Goal: Information Seeking & Learning: Learn about a topic

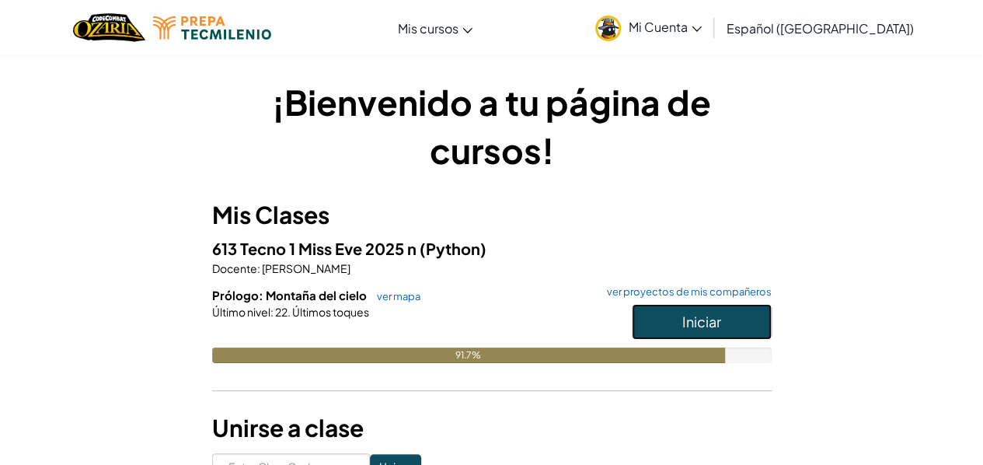
click at [723, 333] on button "Iniciar" at bounding box center [702, 322] width 140 height 36
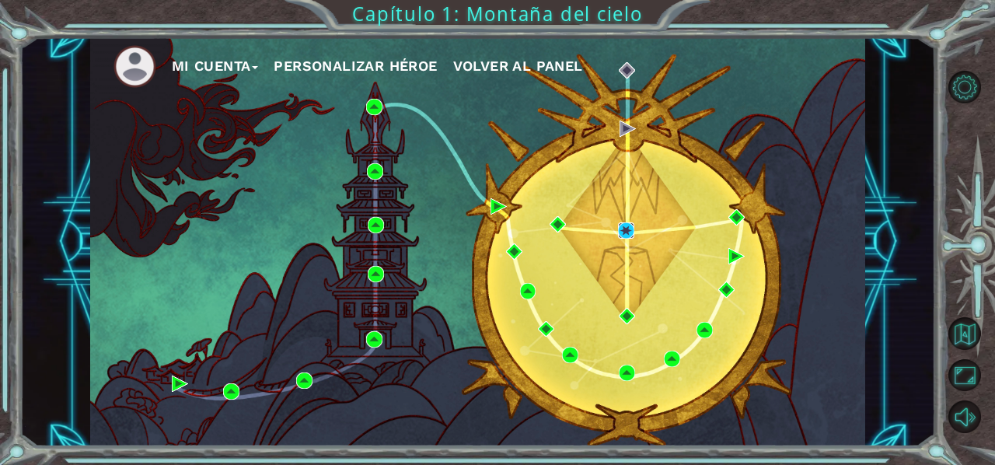
click at [631, 236] on img at bounding box center [626, 230] width 16 height 16
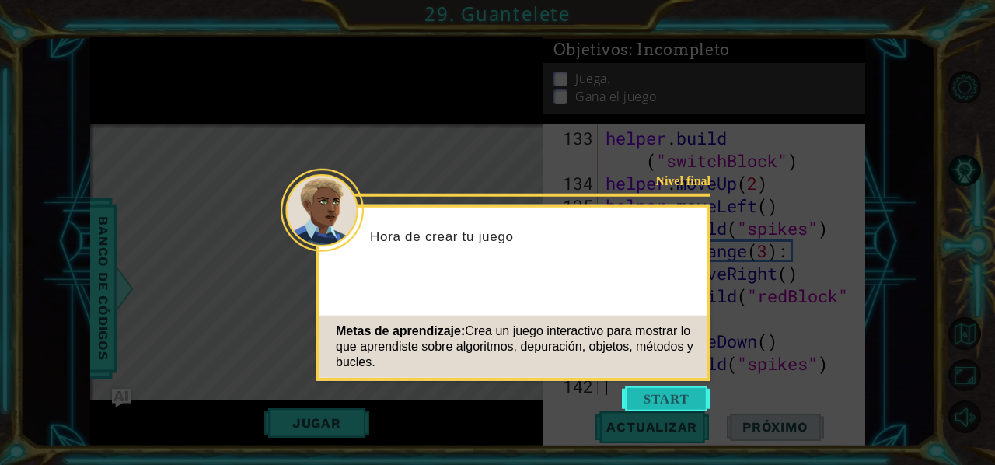
click at [663, 389] on button "Start" at bounding box center [666, 398] width 89 height 25
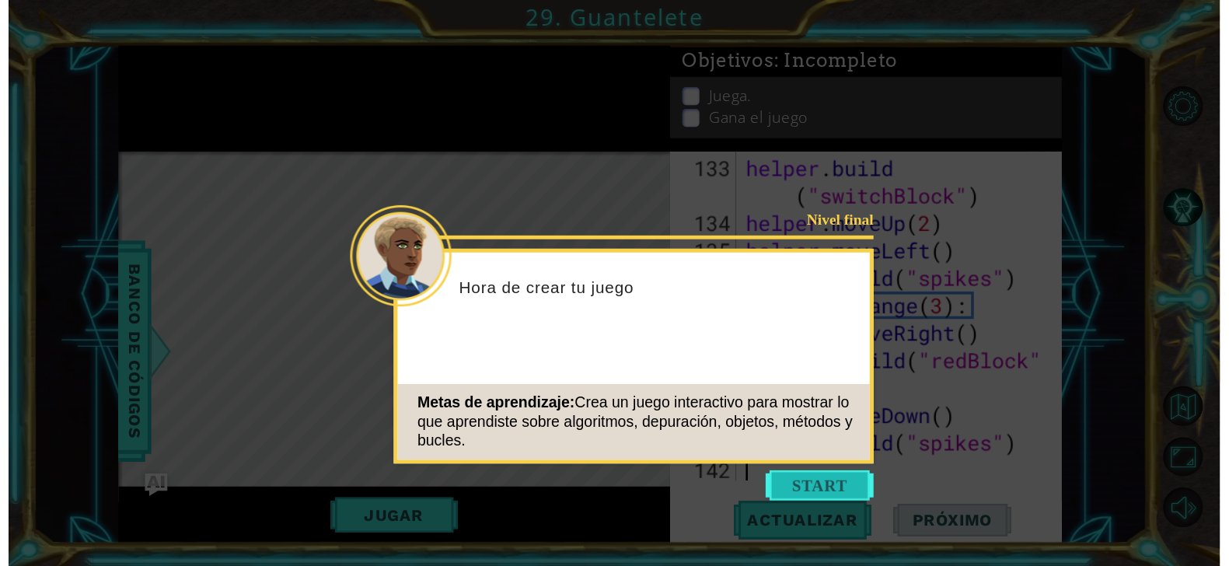
scroll to position [3696, 0]
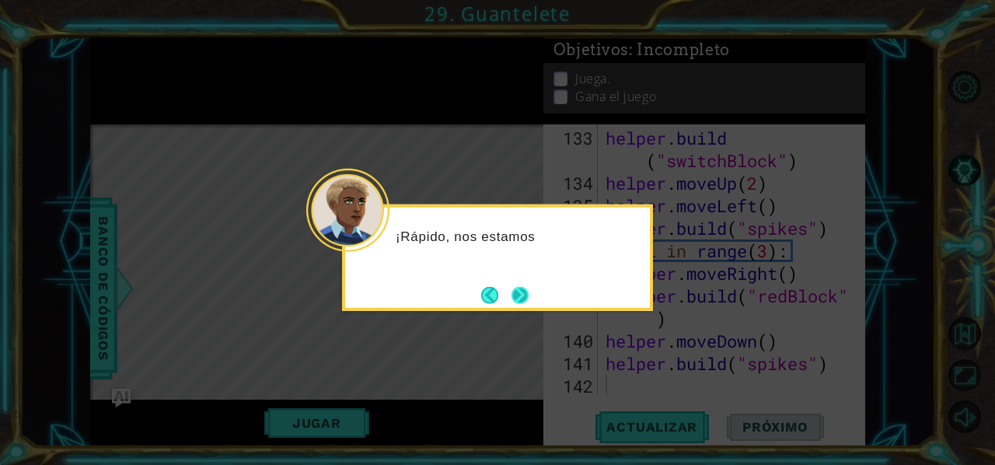
click at [528, 304] on button "Next" at bounding box center [520, 295] width 18 height 18
click at [516, 300] on button "Next" at bounding box center [519, 294] width 19 height 19
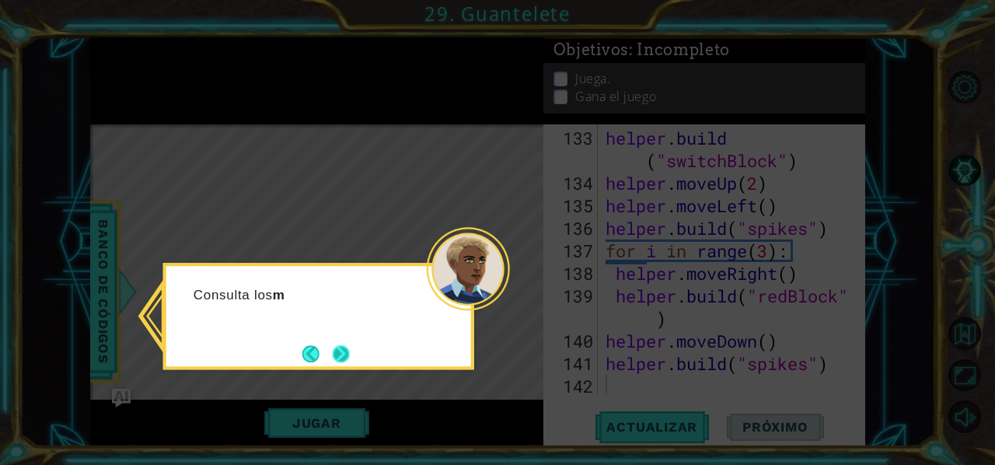
click at [350, 359] on button "Next" at bounding box center [341, 354] width 18 height 18
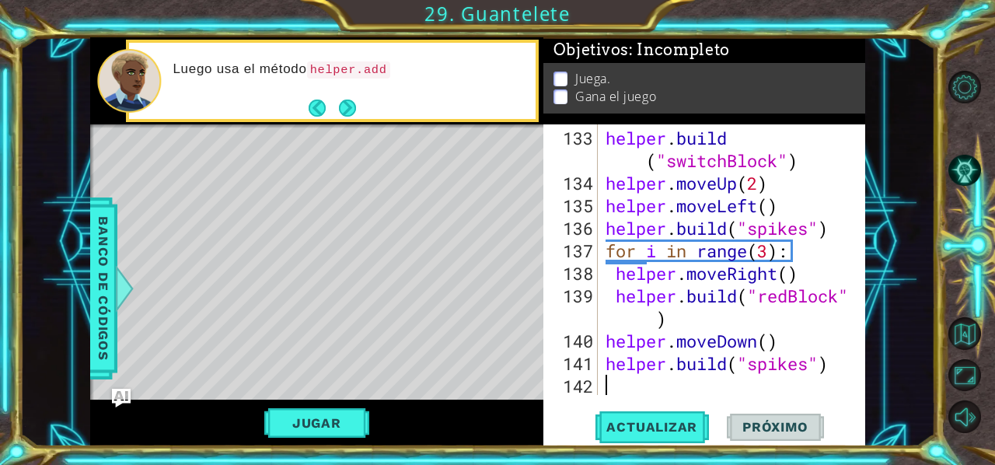
click at [353, 126] on div at bounding box center [316, 126] width 453 height 4
click at [344, 112] on button "Next" at bounding box center [347, 107] width 17 height 17
click at [356, 113] on button "Next" at bounding box center [347, 108] width 25 height 25
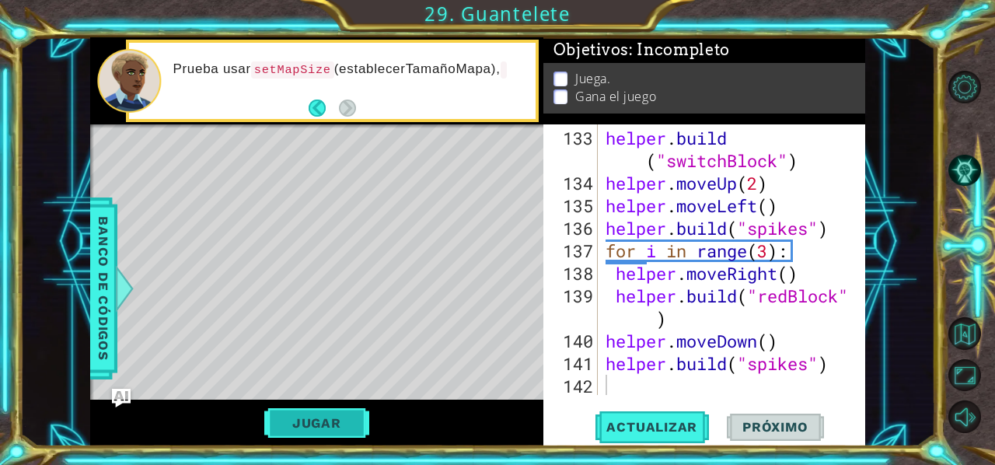
click at [297, 417] on button "Jugar" at bounding box center [316, 423] width 105 height 30
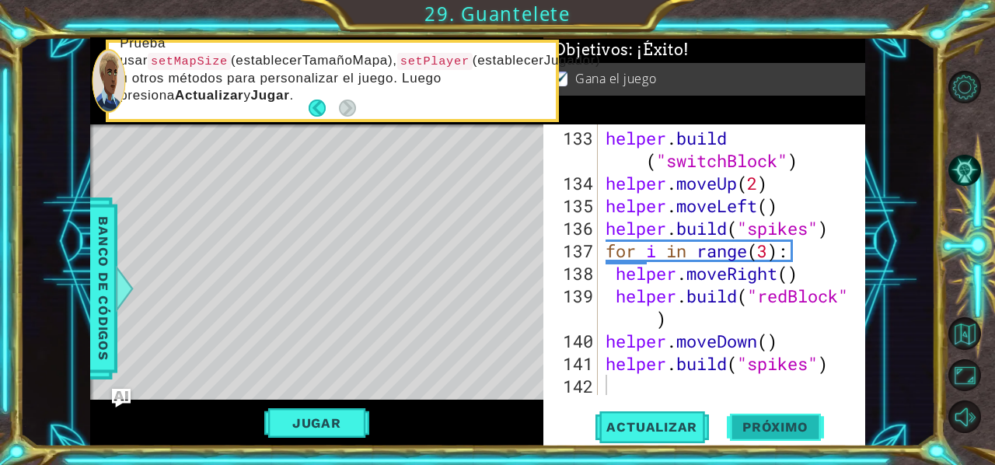
click at [781, 435] on span "Próximo" at bounding box center [775, 428] width 96 height 16
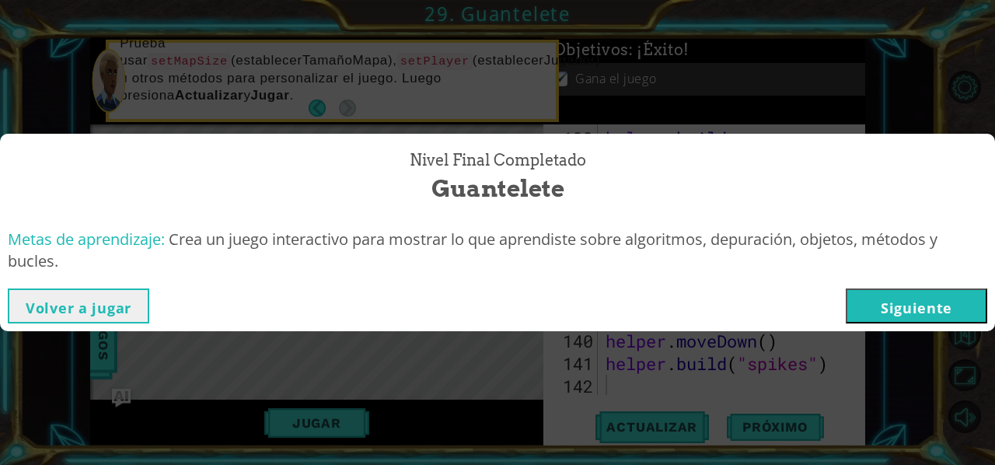
click at [935, 314] on button "Siguiente" at bounding box center [916, 305] width 141 height 35
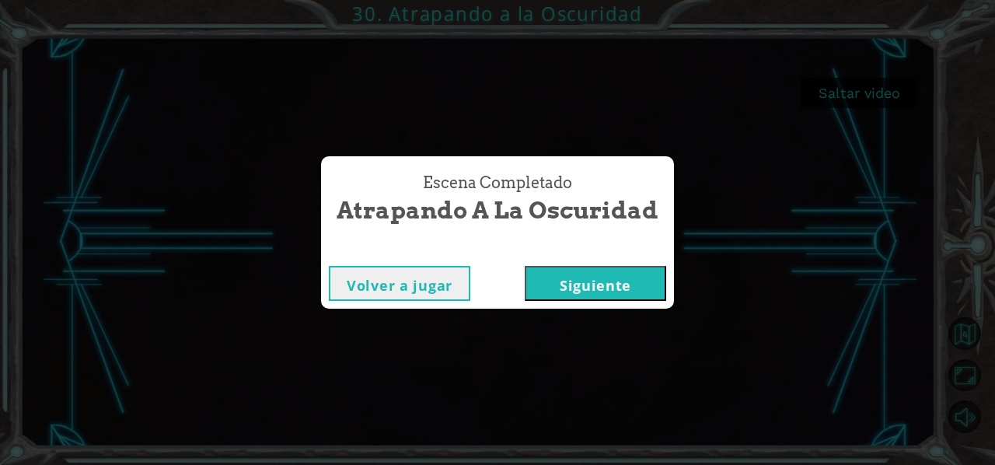
click at [602, 283] on button "Siguiente" at bounding box center [595, 283] width 141 height 35
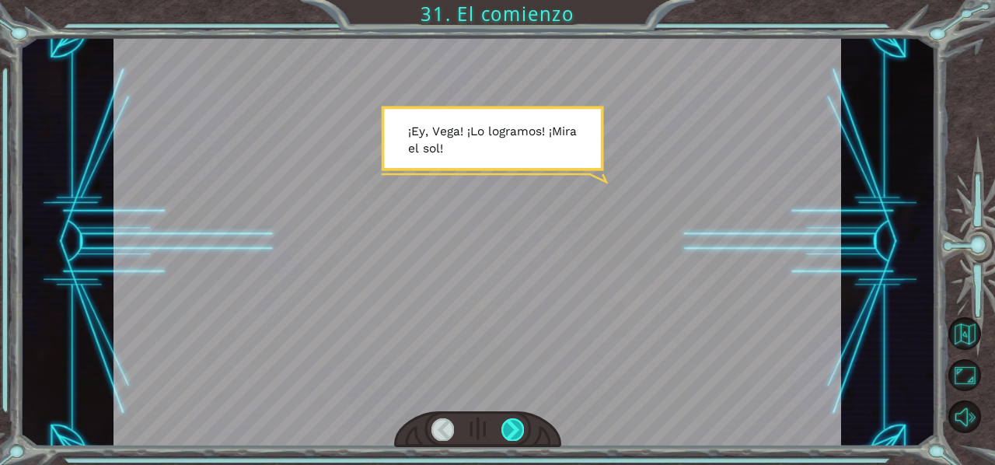
click at [504, 426] on div at bounding box center [512, 429] width 23 height 22
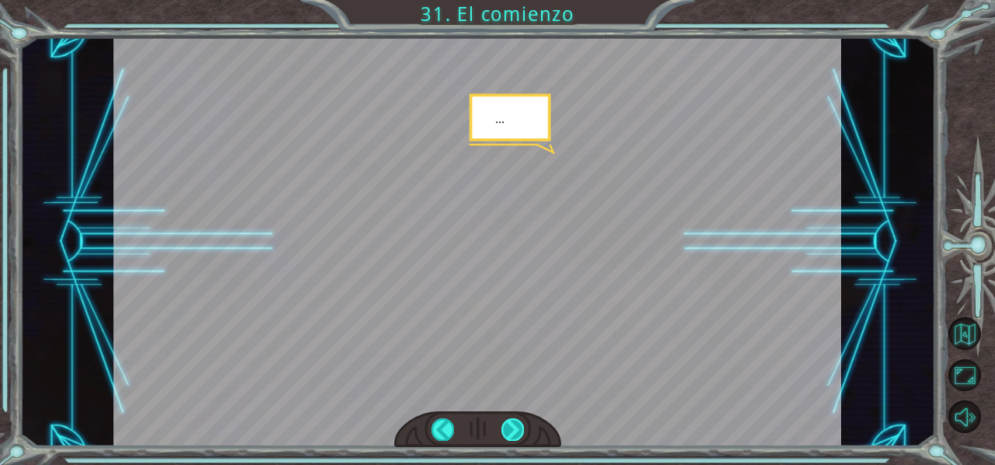
click at [510, 421] on div at bounding box center [512, 429] width 23 height 22
click at [514, 431] on div at bounding box center [512, 429] width 23 height 22
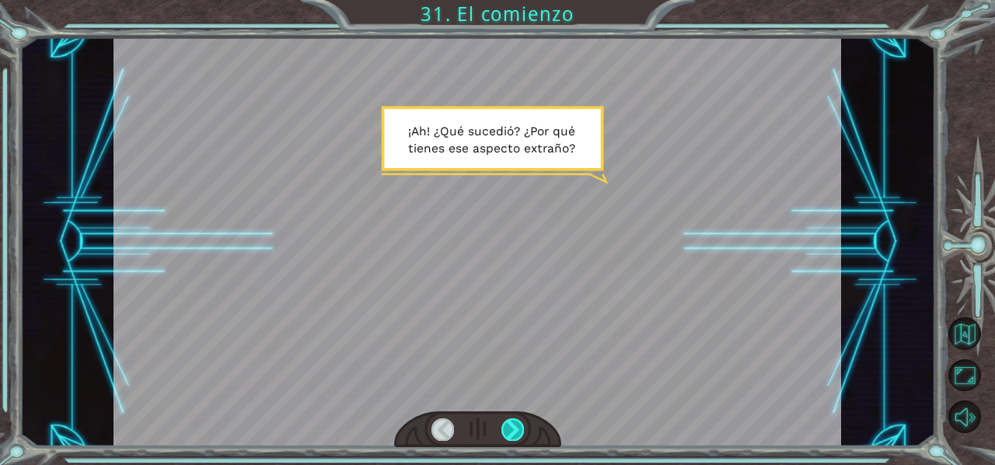
click at [510, 431] on div at bounding box center [512, 429] width 23 height 22
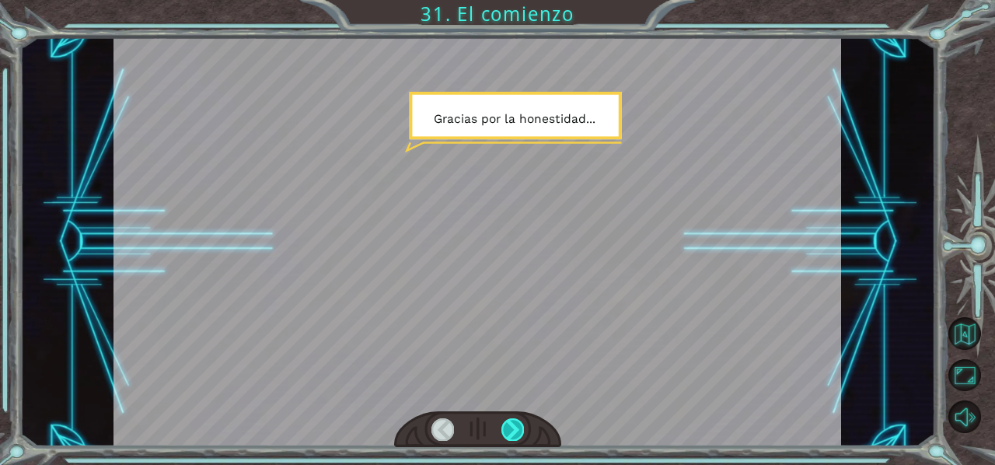
click at [510, 429] on div at bounding box center [512, 429] width 23 height 22
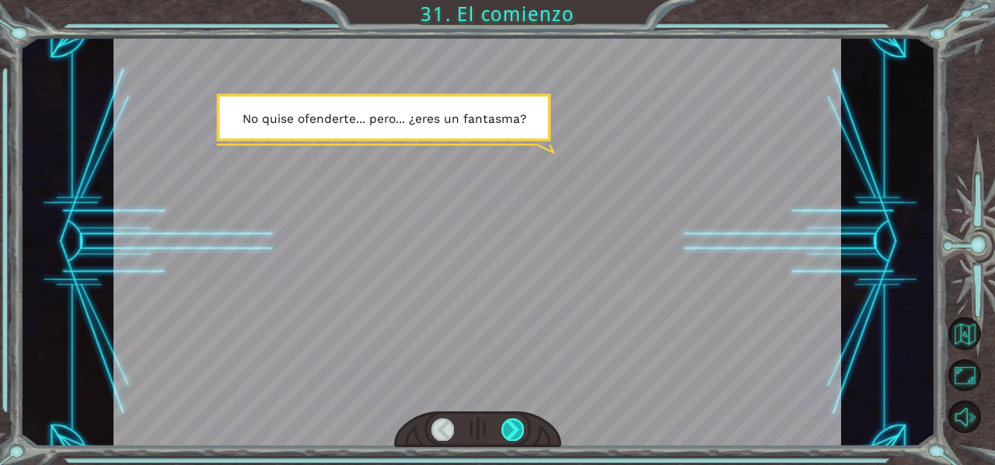
click at [506, 431] on div at bounding box center [512, 429] width 23 height 22
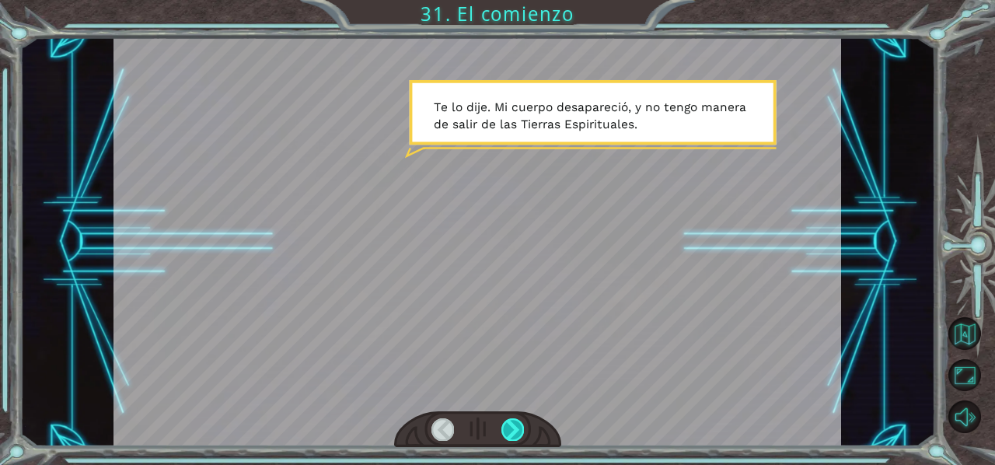
click at [514, 436] on div at bounding box center [512, 429] width 23 height 22
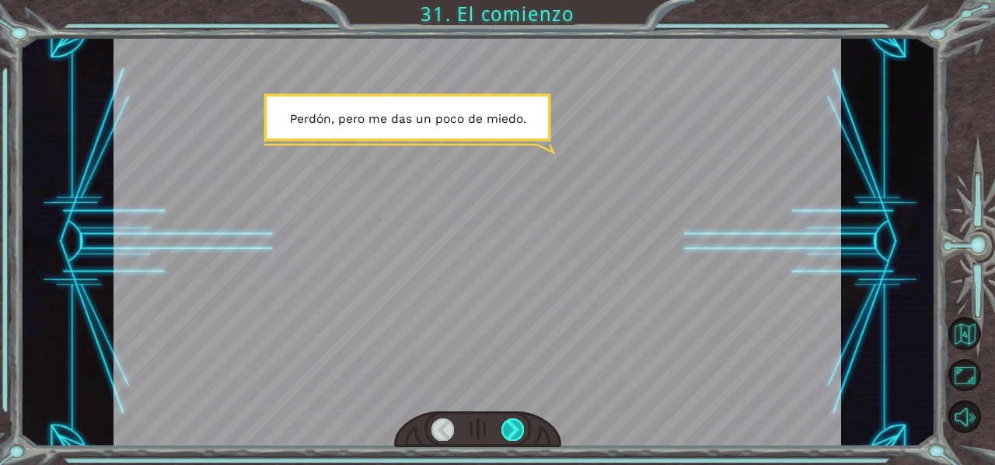
click at [516, 431] on div at bounding box center [512, 429] width 23 height 22
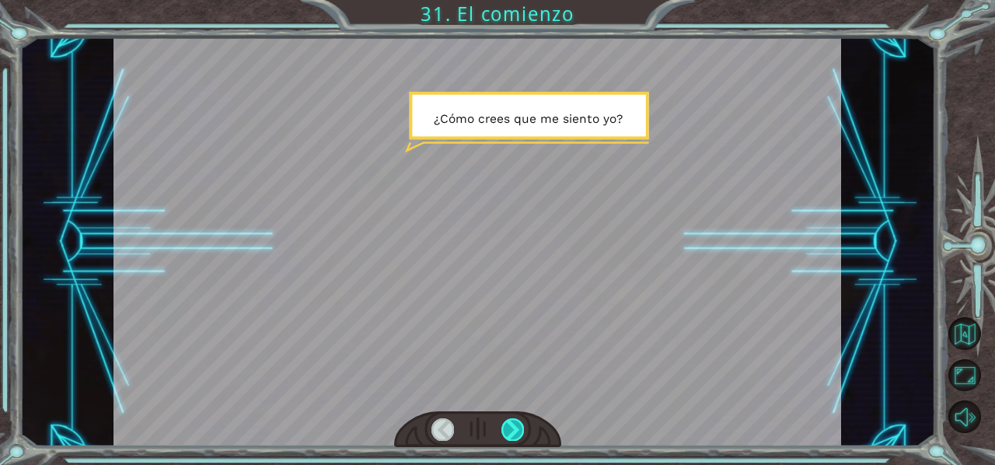
click at [509, 437] on div at bounding box center [512, 429] width 23 height 22
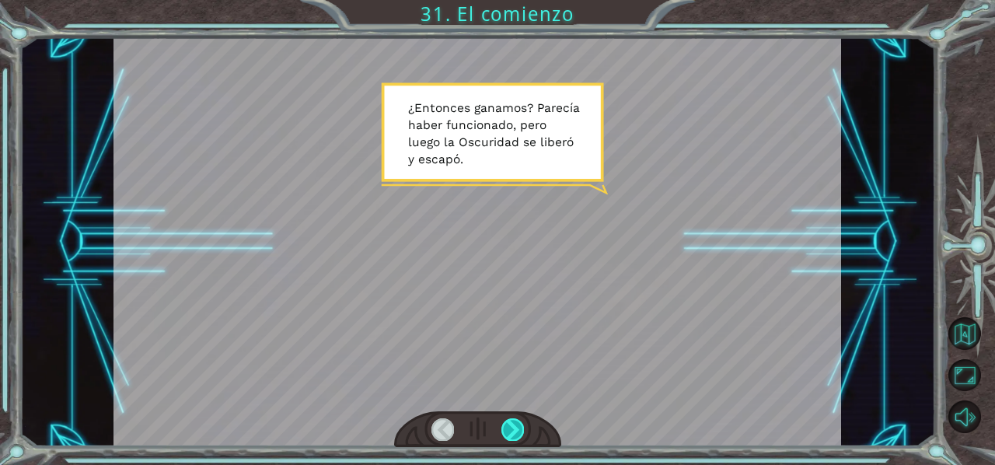
click at [521, 434] on div at bounding box center [512, 429] width 23 height 22
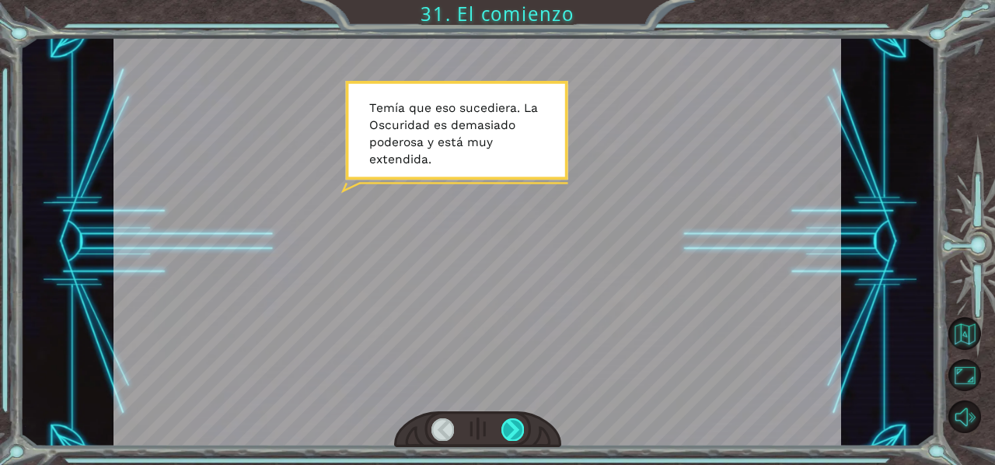
click at [508, 431] on div at bounding box center [512, 429] width 23 height 22
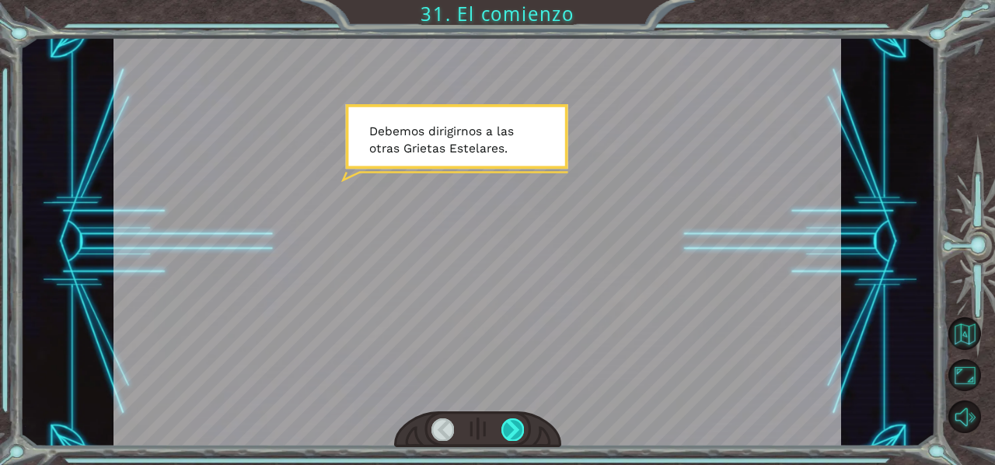
click at [511, 428] on div at bounding box center [512, 429] width 23 height 22
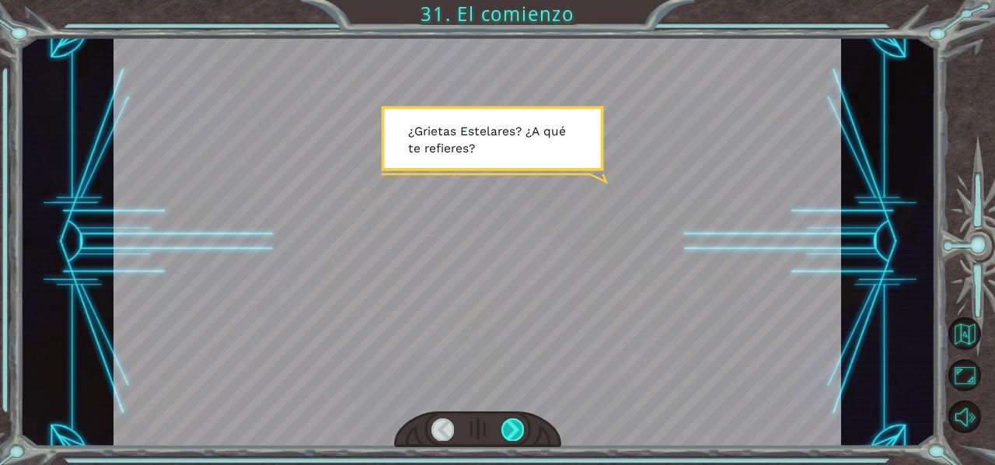
click at [517, 434] on div at bounding box center [512, 429] width 23 height 22
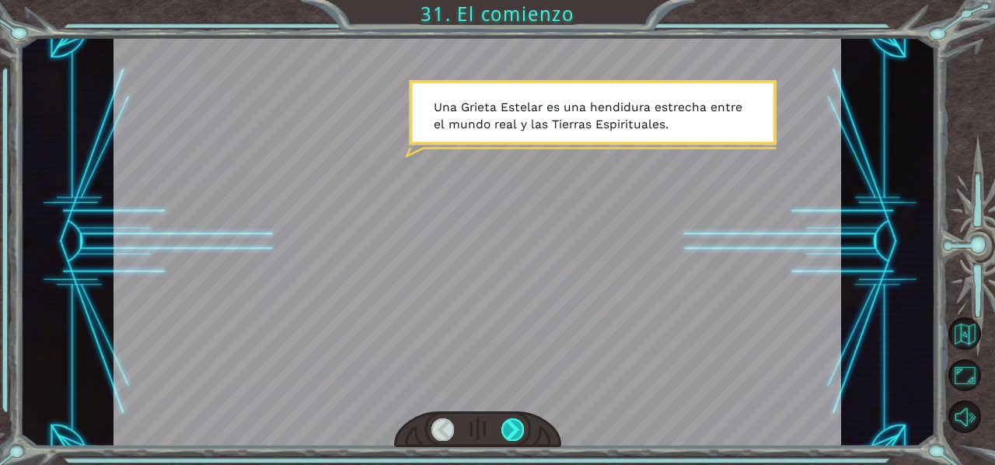
click at [511, 425] on div at bounding box center [512, 429] width 23 height 22
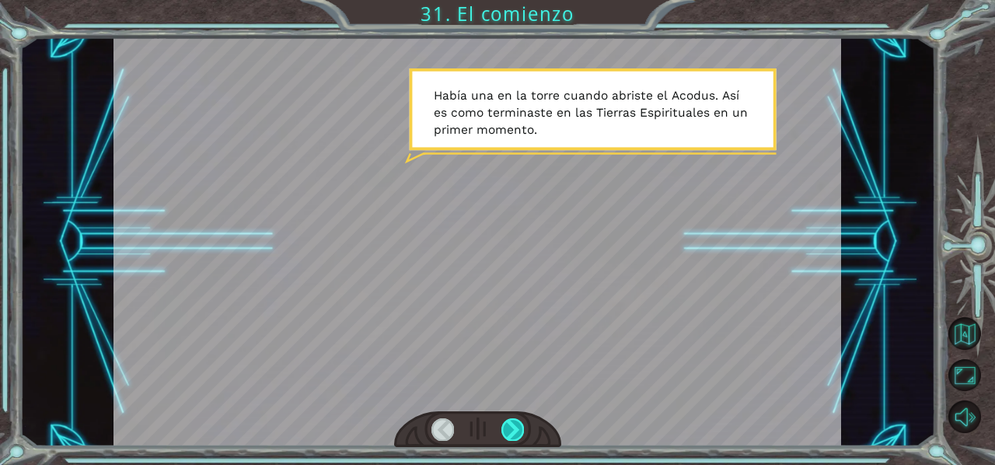
click at [511, 428] on div at bounding box center [512, 429] width 23 height 22
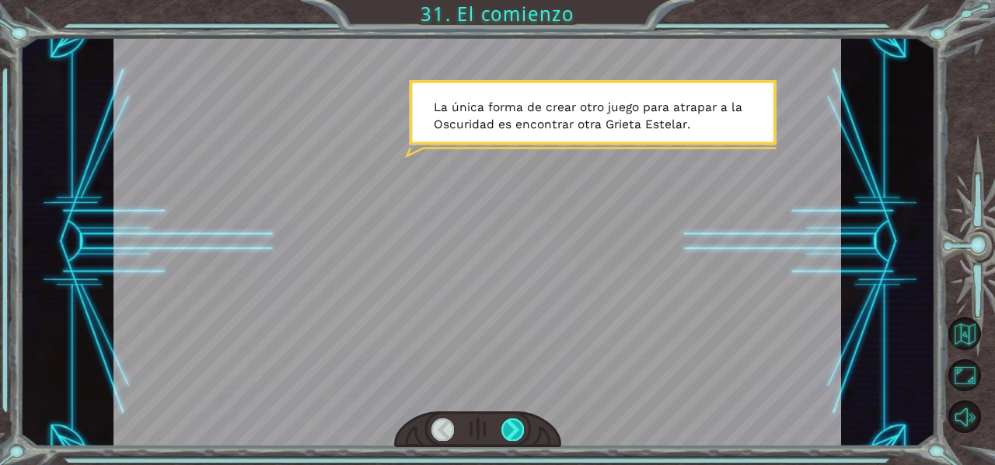
click at [514, 435] on div at bounding box center [512, 429] width 23 height 22
click at [518, 418] on div at bounding box center [512, 429] width 23 height 22
click at [502, 434] on div at bounding box center [512, 429] width 23 height 22
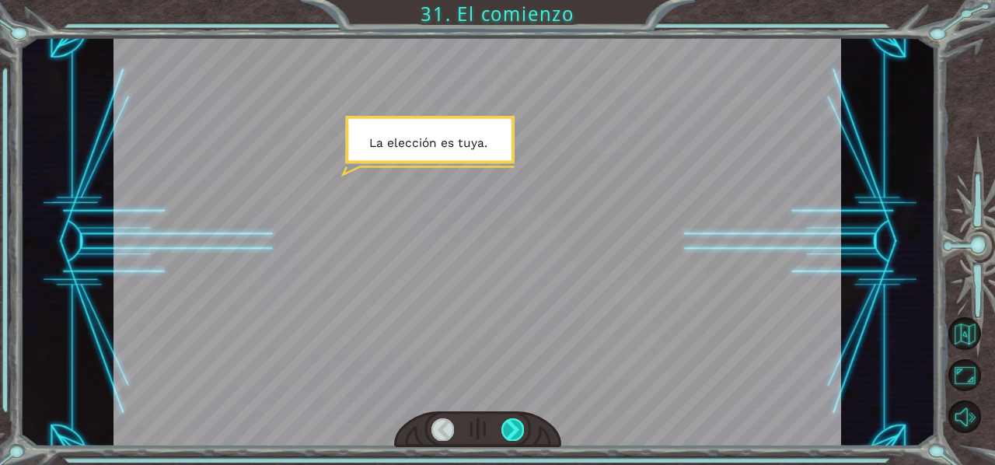
click at [517, 420] on div at bounding box center [512, 429] width 23 height 22
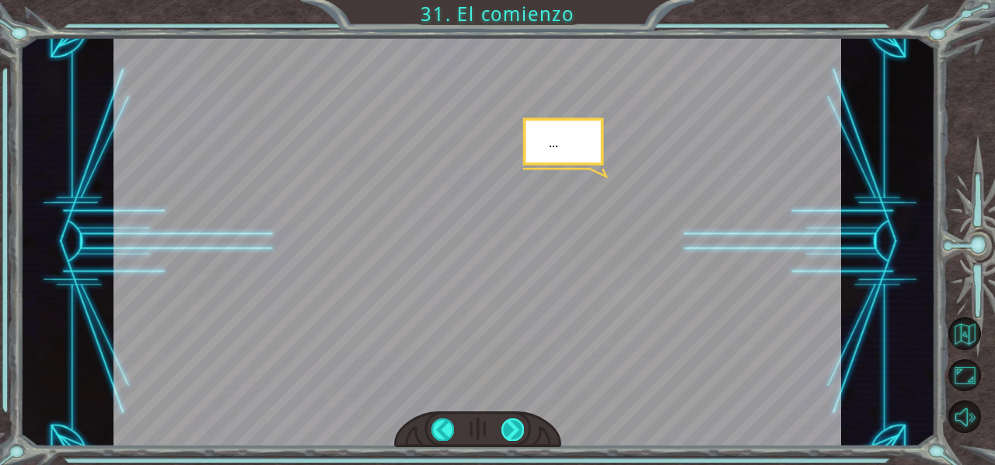
click at [521, 429] on div at bounding box center [512, 429] width 23 height 22
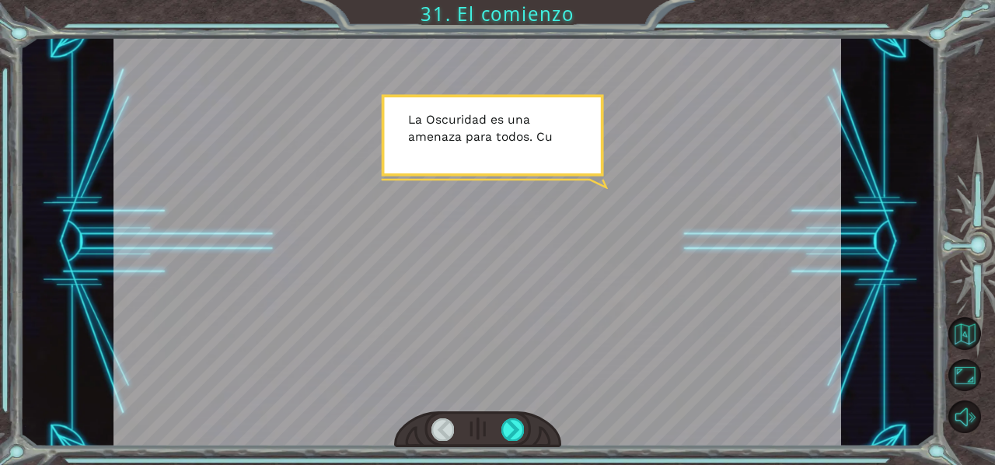
click at [516, 443] on div at bounding box center [477, 429] width 167 height 37
click at [517, 430] on div at bounding box center [512, 429] width 23 height 22
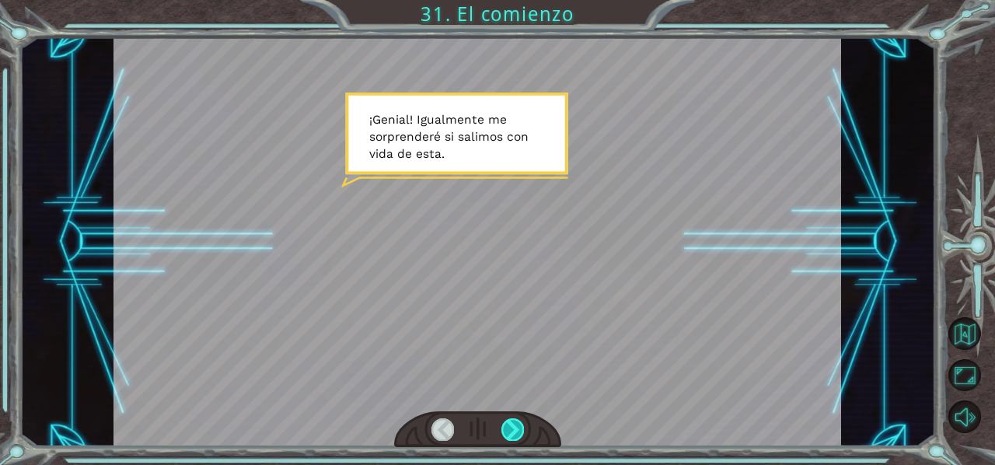
click at [519, 434] on div at bounding box center [512, 429] width 23 height 22
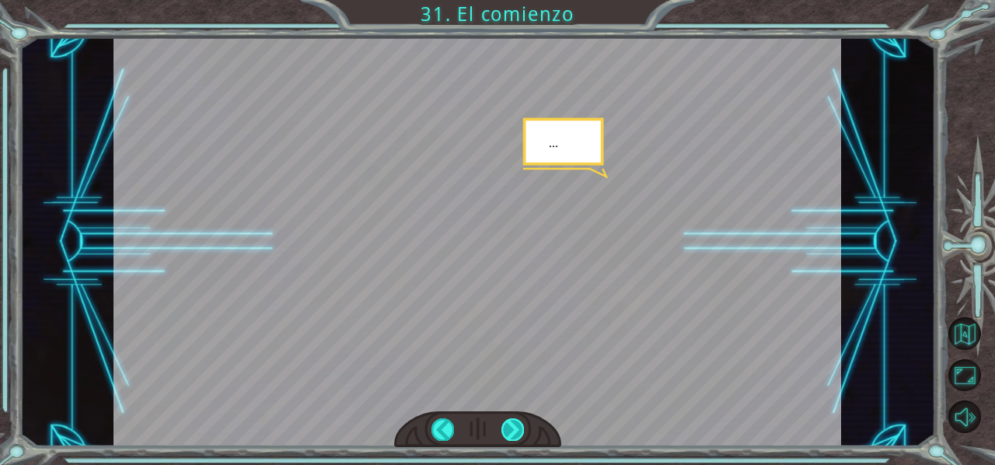
click at [518, 435] on div at bounding box center [512, 429] width 23 height 22
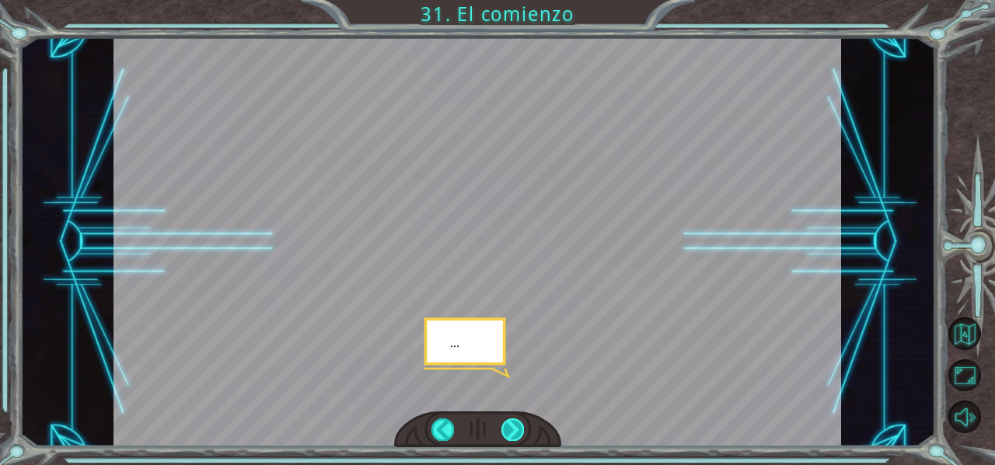
click at [518, 426] on div at bounding box center [512, 429] width 23 height 22
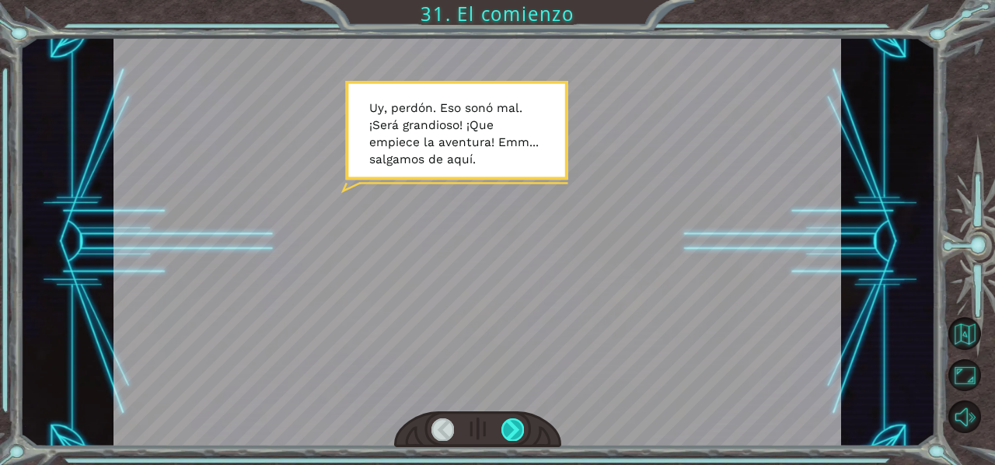
click at [513, 430] on div at bounding box center [512, 429] width 23 height 22
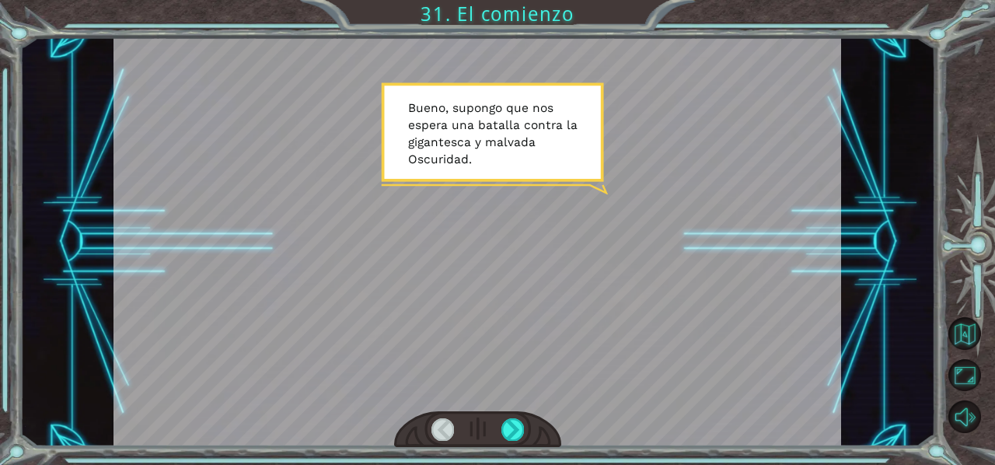
click at [519, 439] on div at bounding box center [512, 429] width 23 height 22
click at [518, 441] on div at bounding box center [477, 429] width 167 height 37
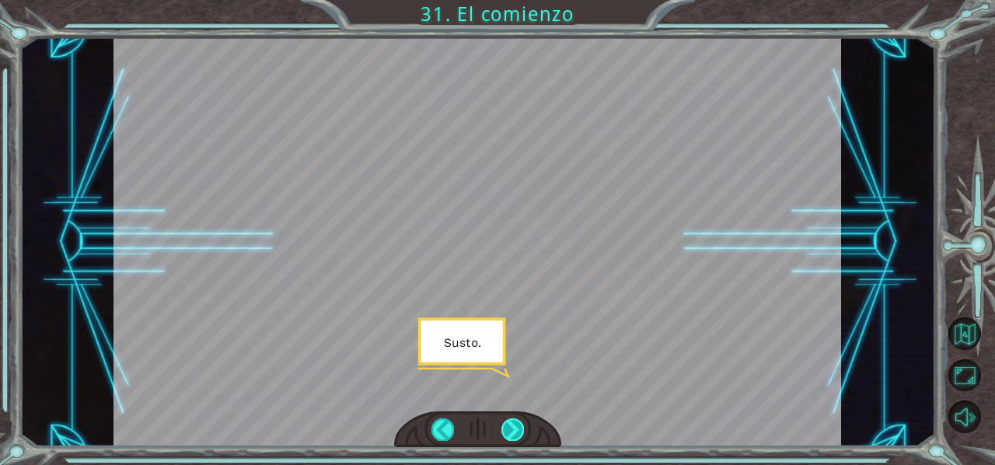
click at [517, 426] on div at bounding box center [512, 429] width 23 height 22
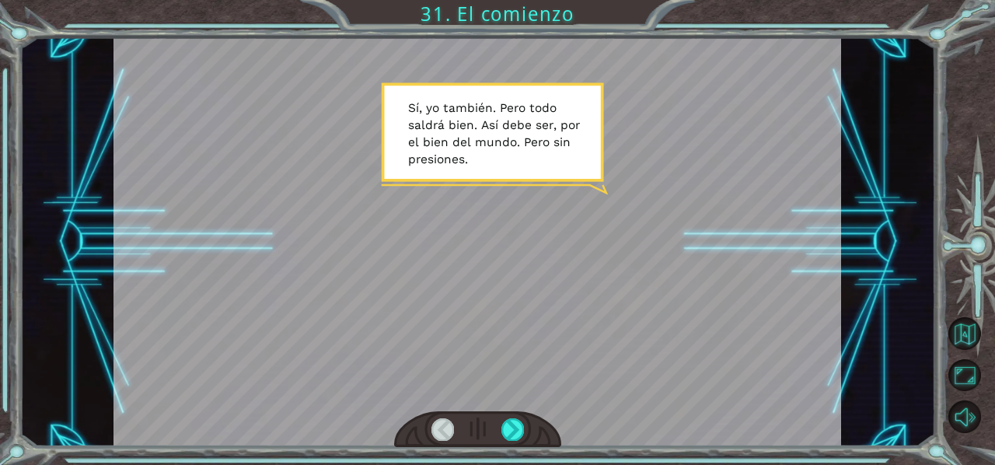
click at [517, 440] on div at bounding box center [477, 429] width 167 height 37
click at [513, 434] on div at bounding box center [512, 429] width 23 height 22
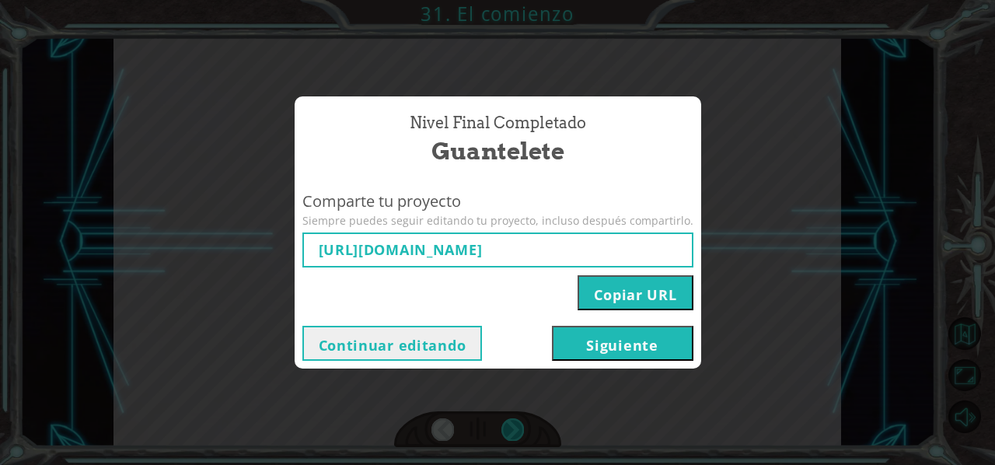
type input "[URL][DOMAIN_NAME]"
click at [633, 299] on button "Copiar URL" at bounding box center [634, 292] width 115 height 35
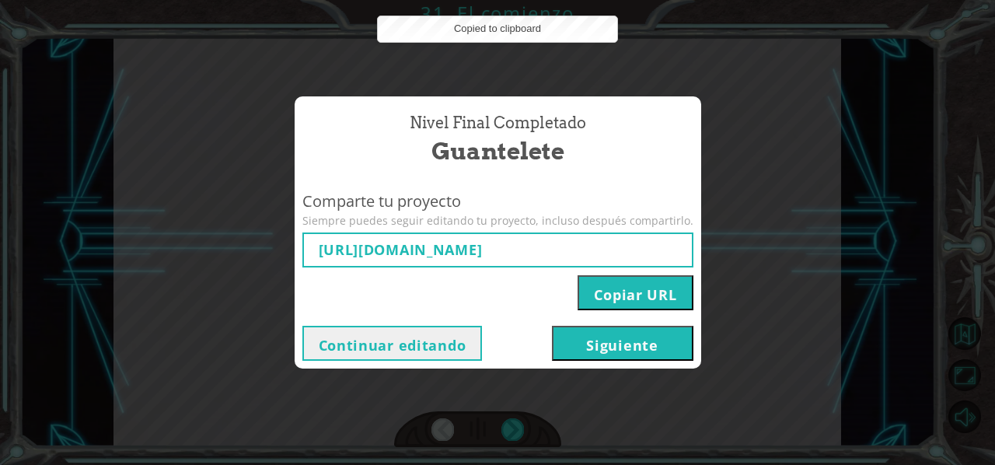
click at [616, 340] on button "Siguiente" at bounding box center [622, 343] width 141 height 35
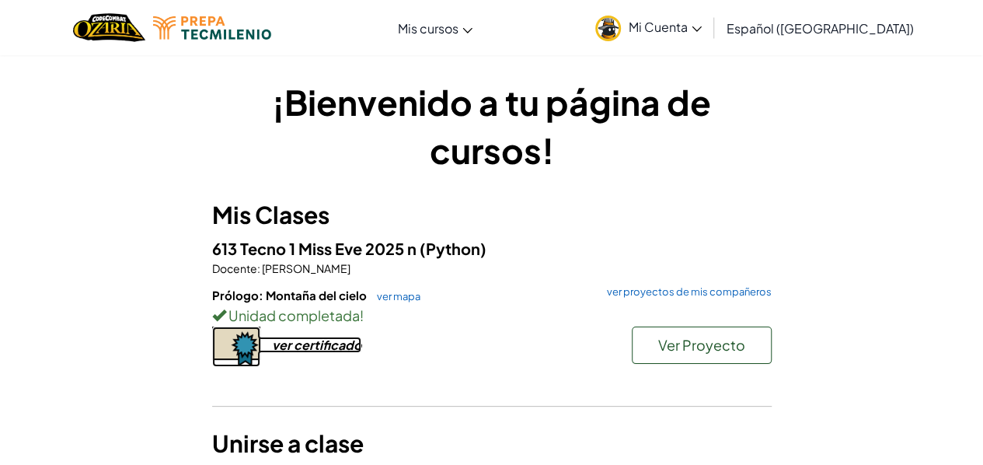
click at [302, 351] on div "ver certificado" at bounding box center [316, 345] width 89 height 16
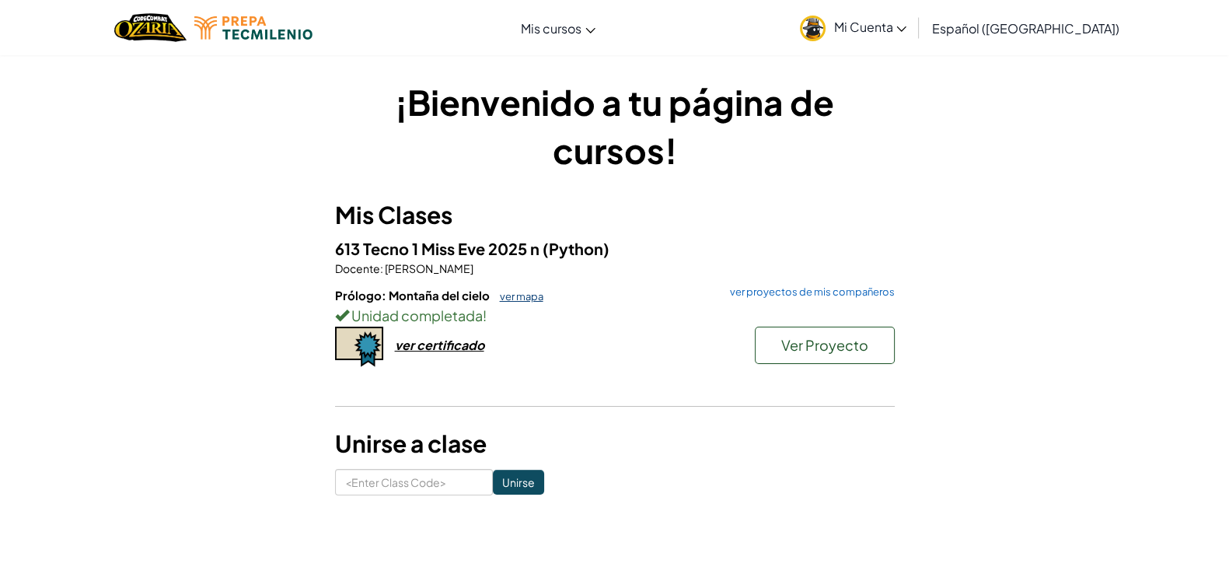
click at [519, 297] on link "ver mapa" at bounding box center [517, 296] width 51 height 12
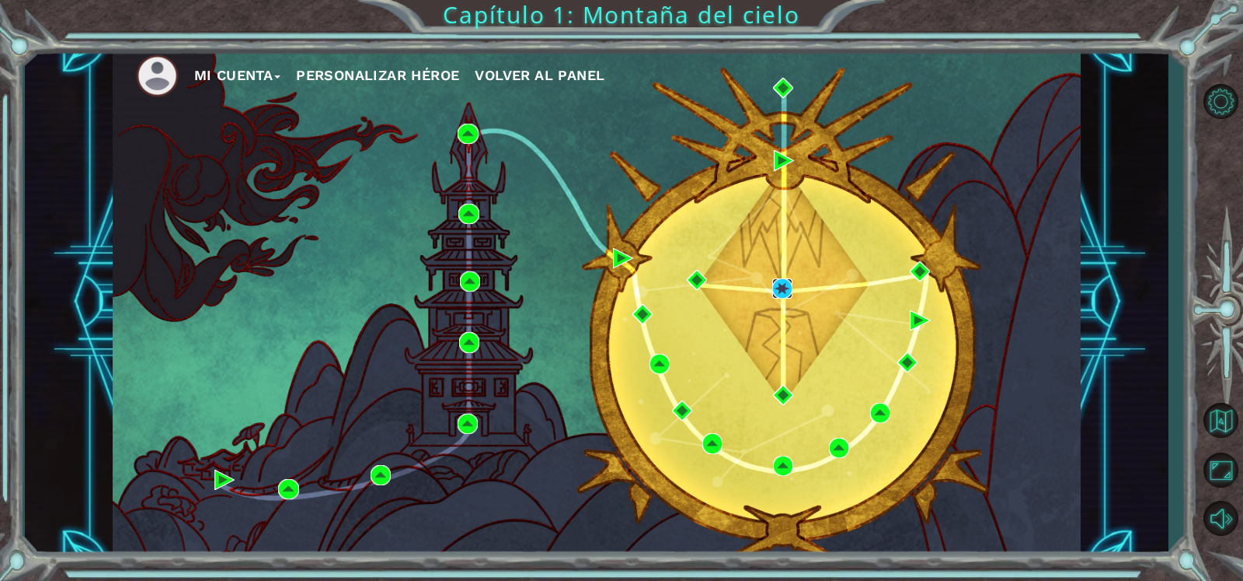
click at [783, 286] on img at bounding box center [783, 288] width 20 height 20
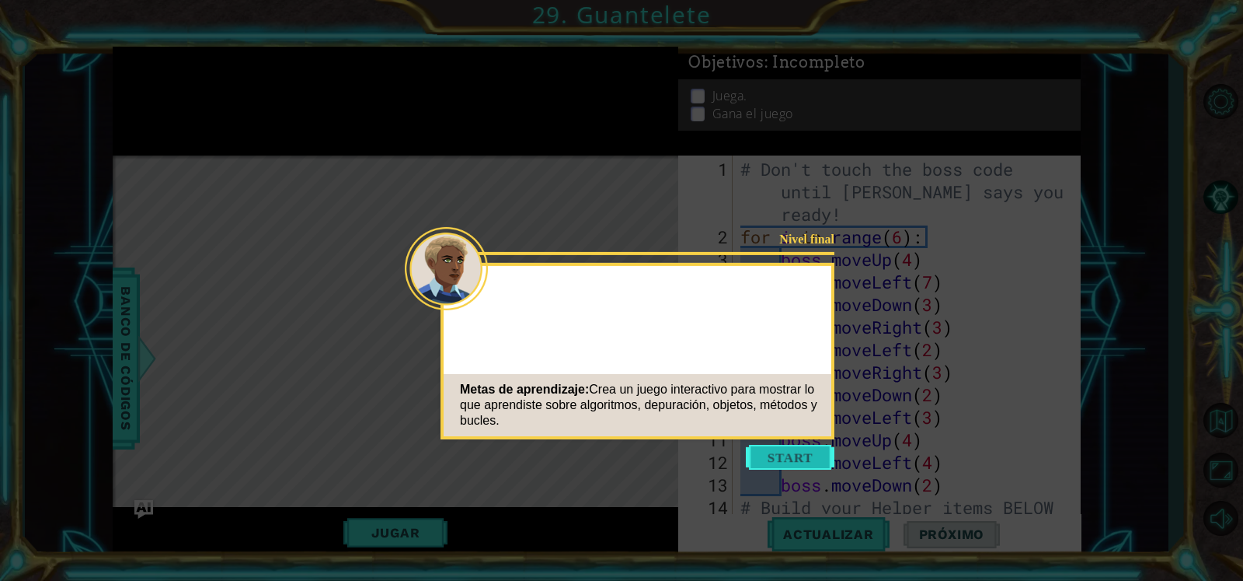
click at [794, 464] on button "Start" at bounding box center [790, 457] width 89 height 25
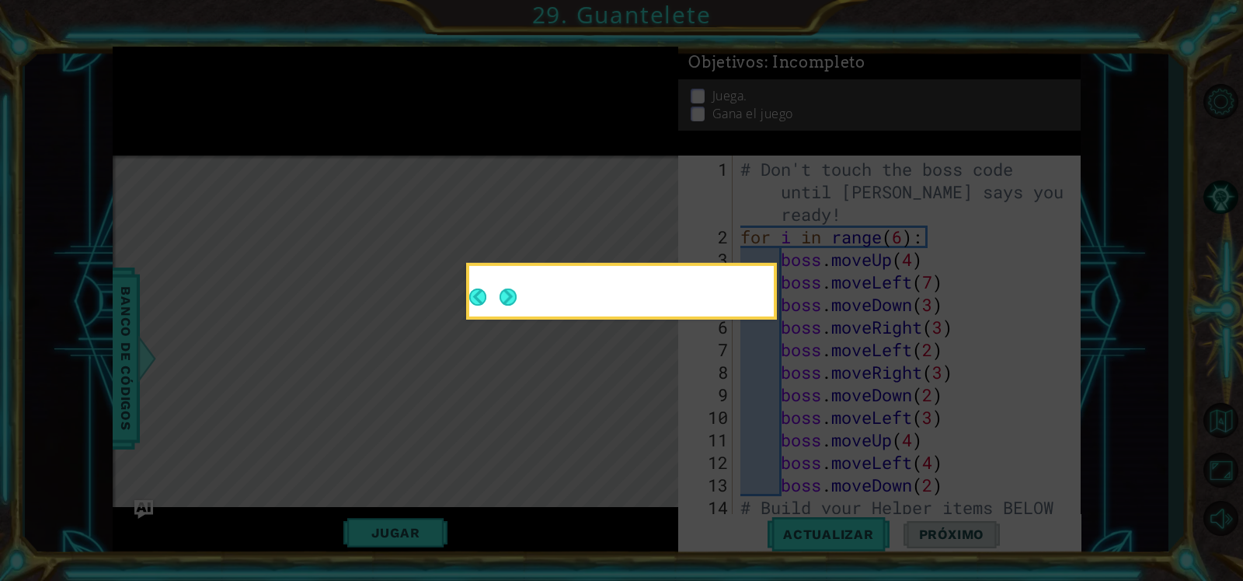
click at [500, 302] on button "Next" at bounding box center [508, 296] width 17 height 17
click at [514, 305] on icon at bounding box center [621, 290] width 1243 height 581
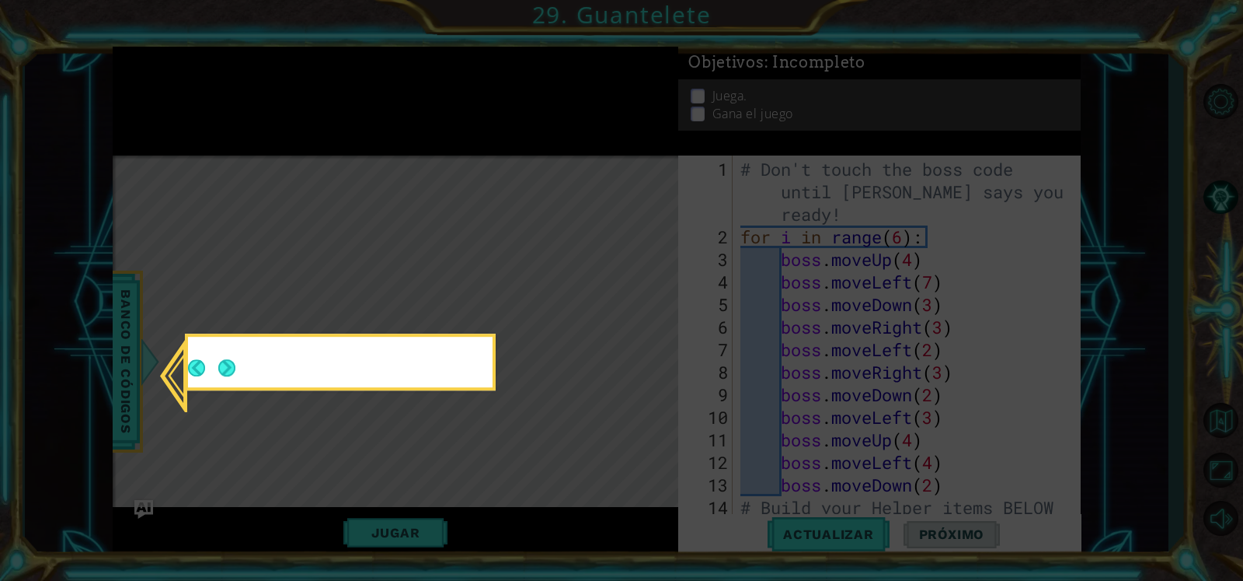
click at [517, 285] on icon at bounding box center [621, 290] width 1243 height 581
click at [518, 289] on icon at bounding box center [621, 290] width 1243 height 581
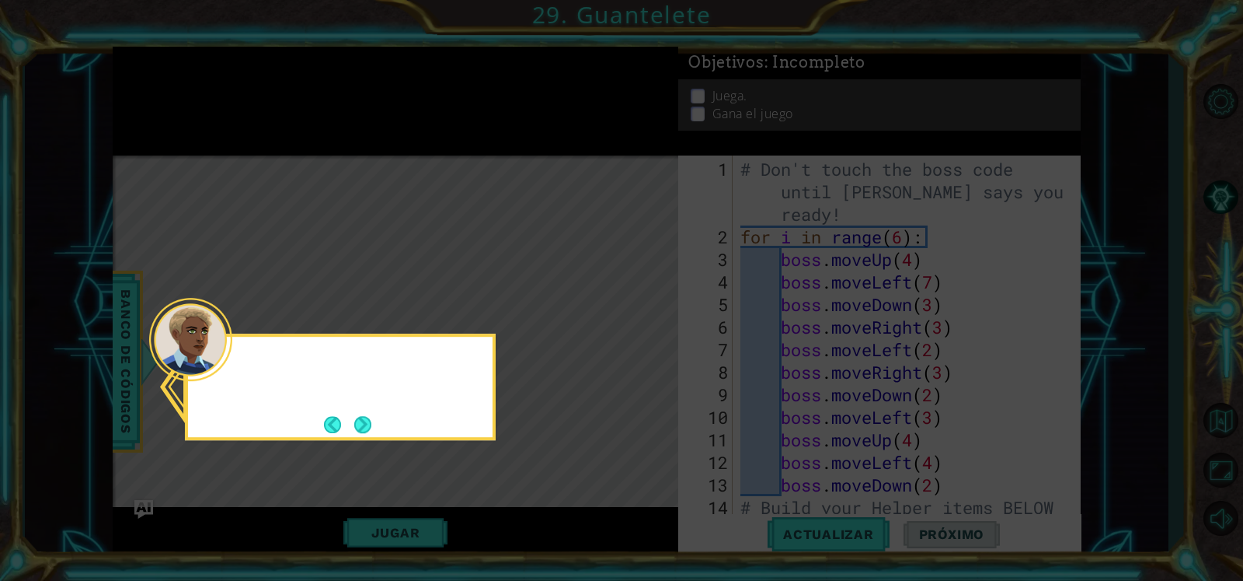
click at [365, 414] on button "Next" at bounding box center [363, 424] width 28 height 28
click at [363, 425] on icon at bounding box center [621, 290] width 1243 height 581
click at [362, 427] on icon at bounding box center [621, 290] width 1243 height 581
click at [369, 431] on icon at bounding box center [621, 290] width 1243 height 581
click at [370, 424] on icon at bounding box center [621, 290] width 1243 height 581
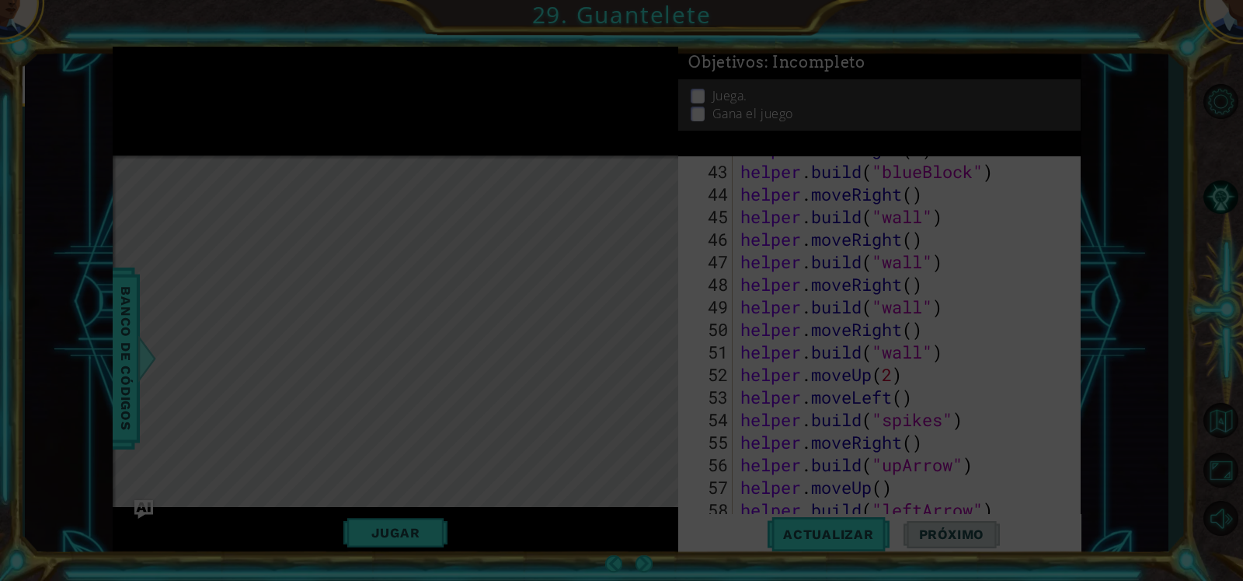
click at [371, 430] on icon at bounding box center [621, 290] width 1243 height 581
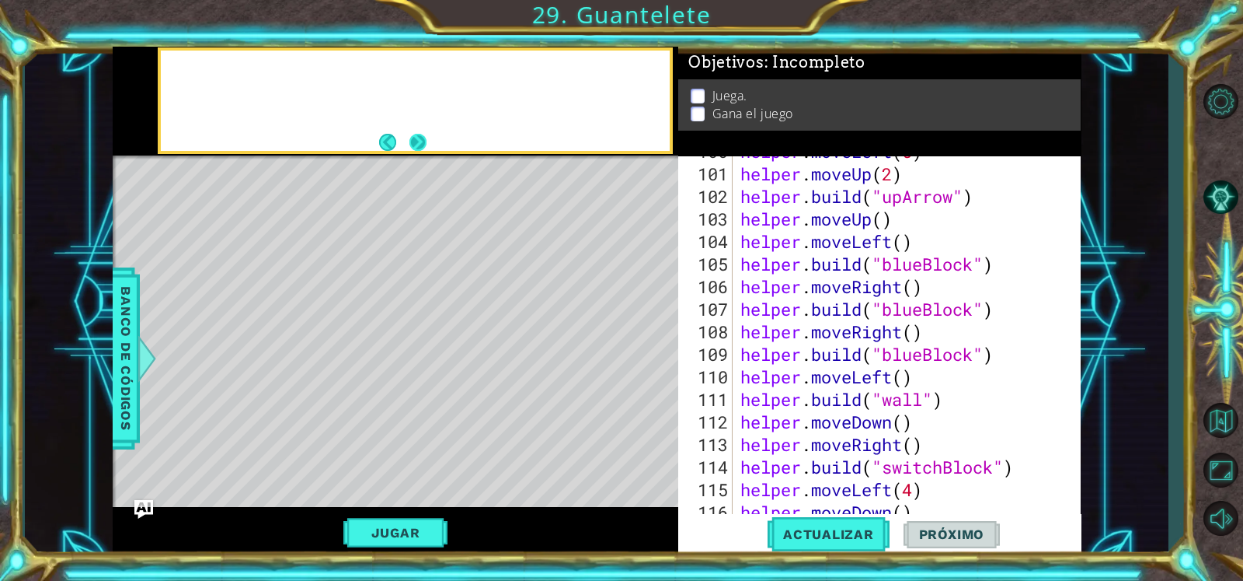
click at [427, 134] on button "Next" at bounding box center [418, 142] width 17 height 17
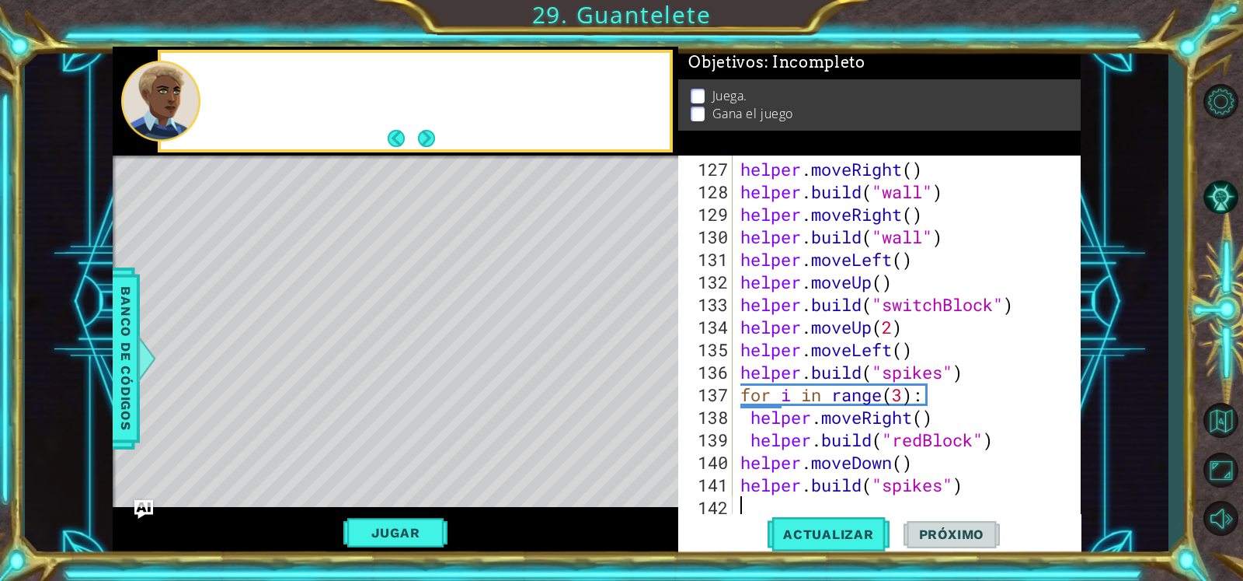
scroll to position [2907, 0]
click at [417, 142] on button "Next" at bounding box center [427, 137] width 21 height 21
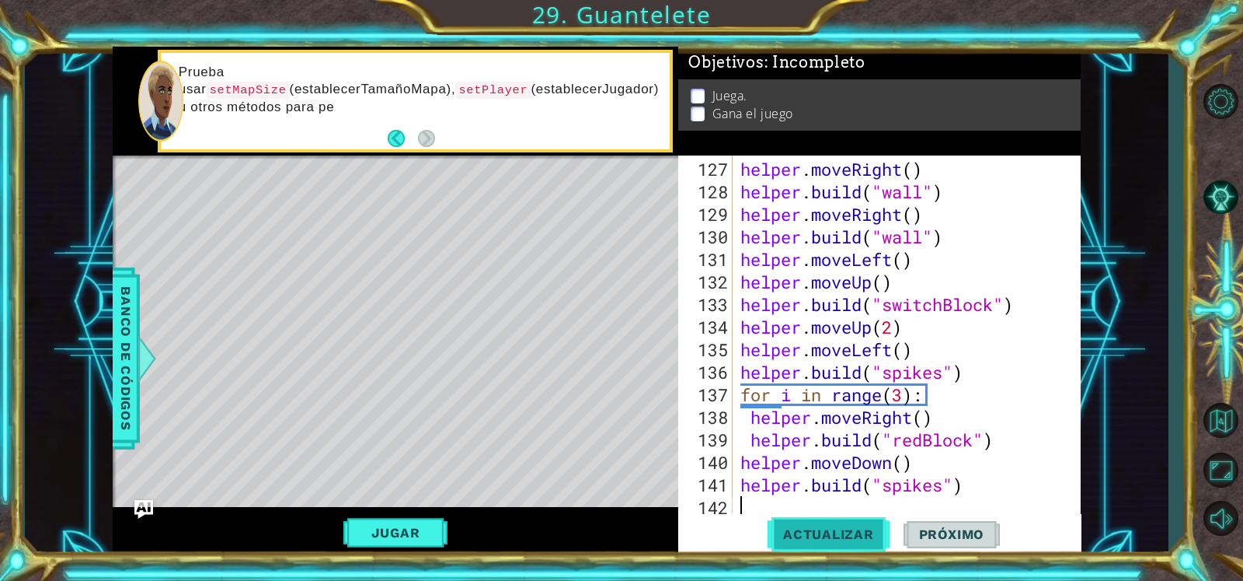
click at [812, 464] on span "Actualizar" at bounding box center [829, 534] width 122 height 16
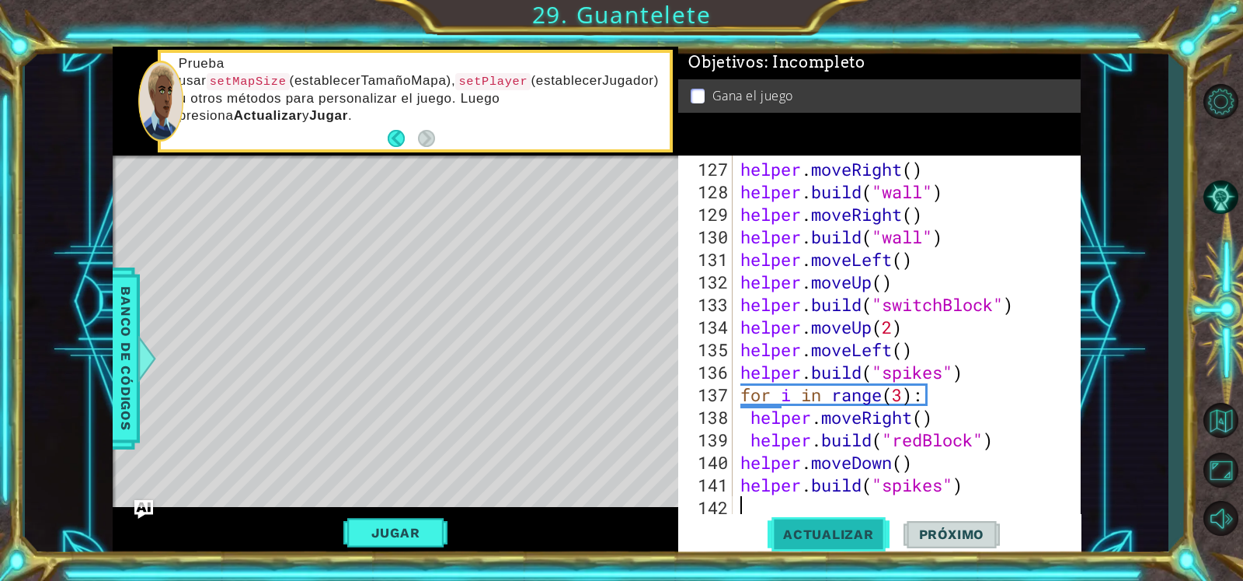
click at [846, 464] on span "Actualizar" at bounding box center [829, 534] width 122 height 16
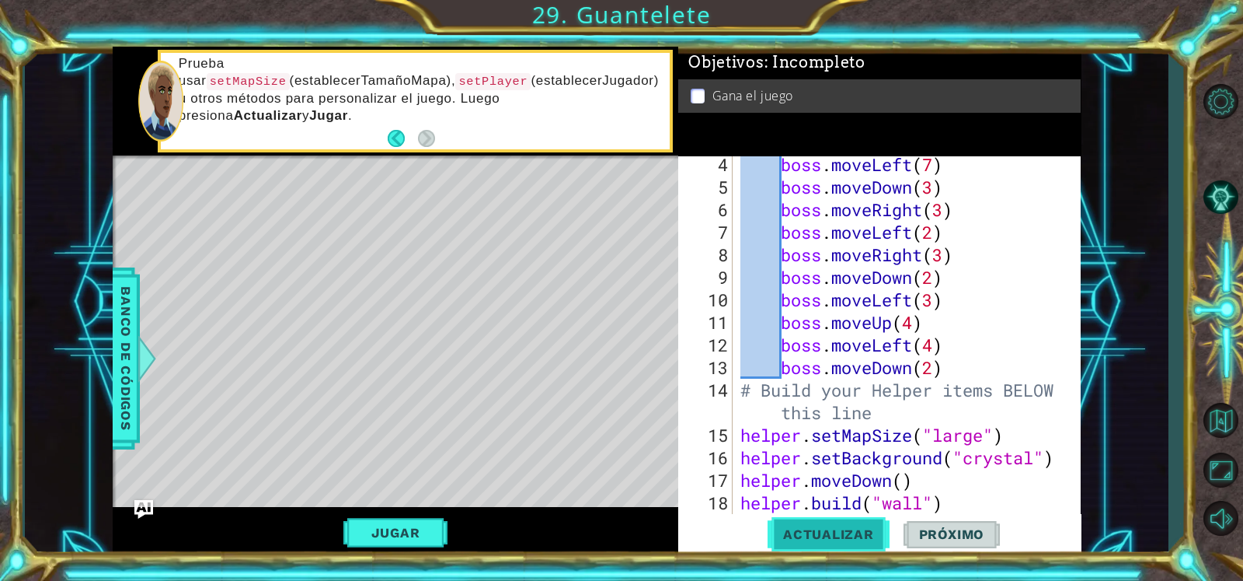
scroll to position [117, 0]
click at [974, 361] on div "boss . moveLeft ( 7 ) boss . moveDown ( 3 ) boss . moveRight ( 3 ) boss . moveL…" at bounding box center [904, 356] width 333 height 406
type textarea "boss.moveDown(2)"
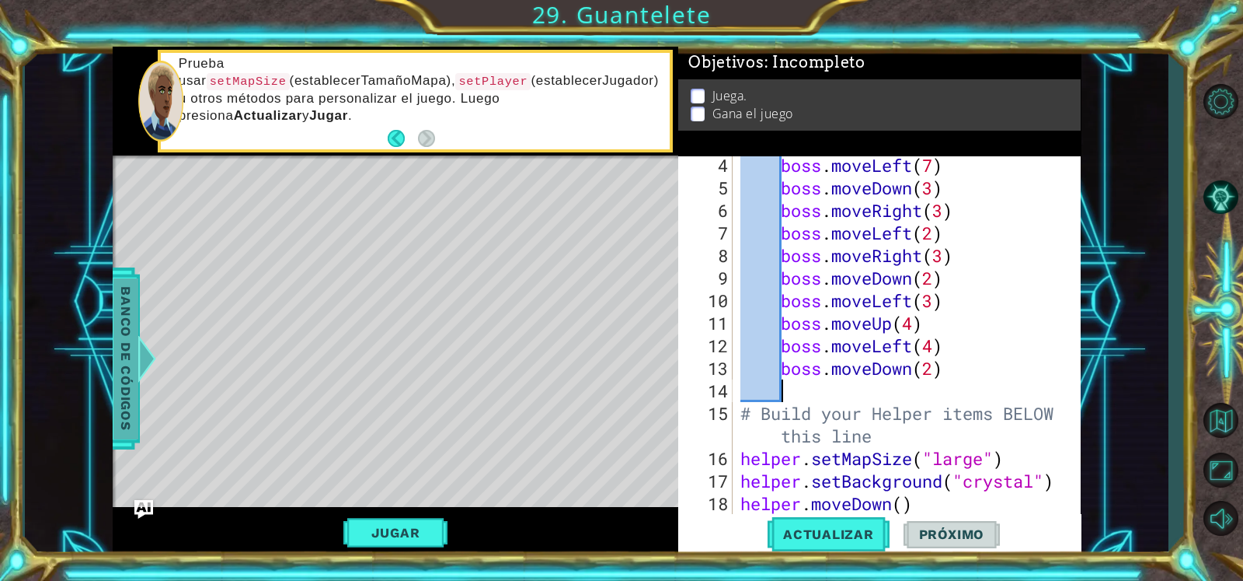
click at [124, 373] on span "Banco de códigos" at bounding box center [125, 358] width 25 height 161
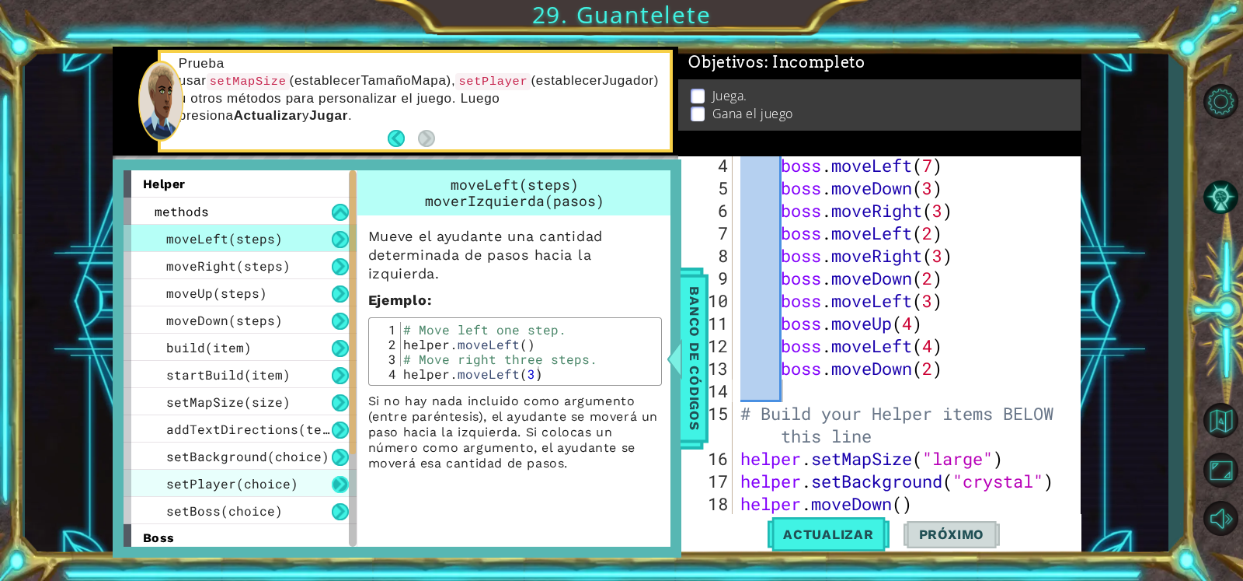
click at [338, 464] on button at bounding box center [340, 484] width 17 height 17
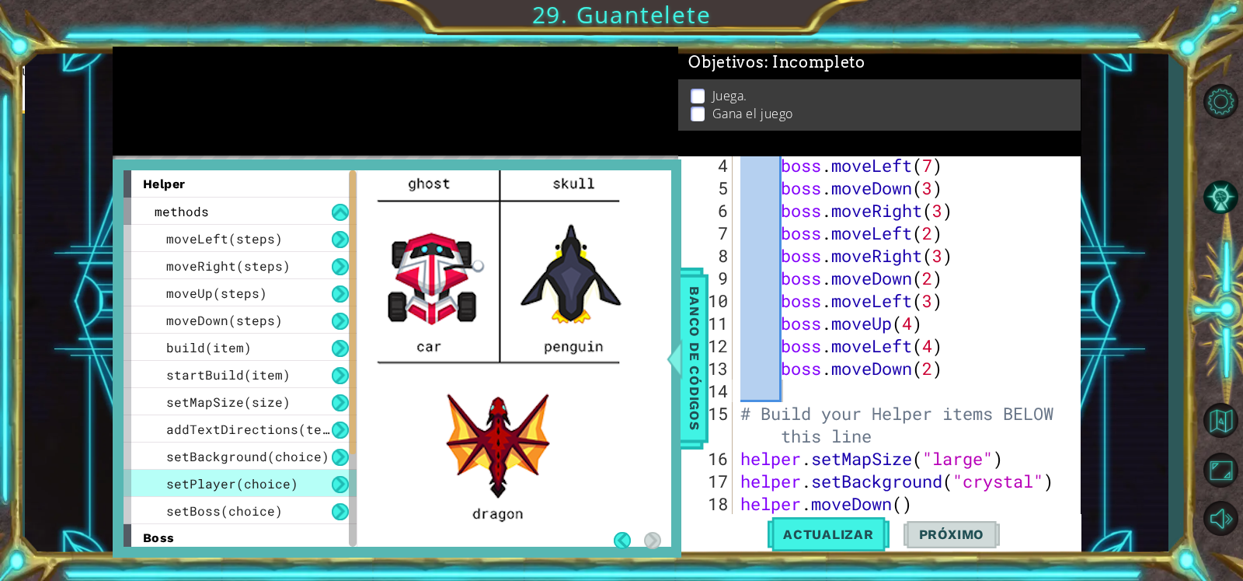
scroll to position [478, 0]
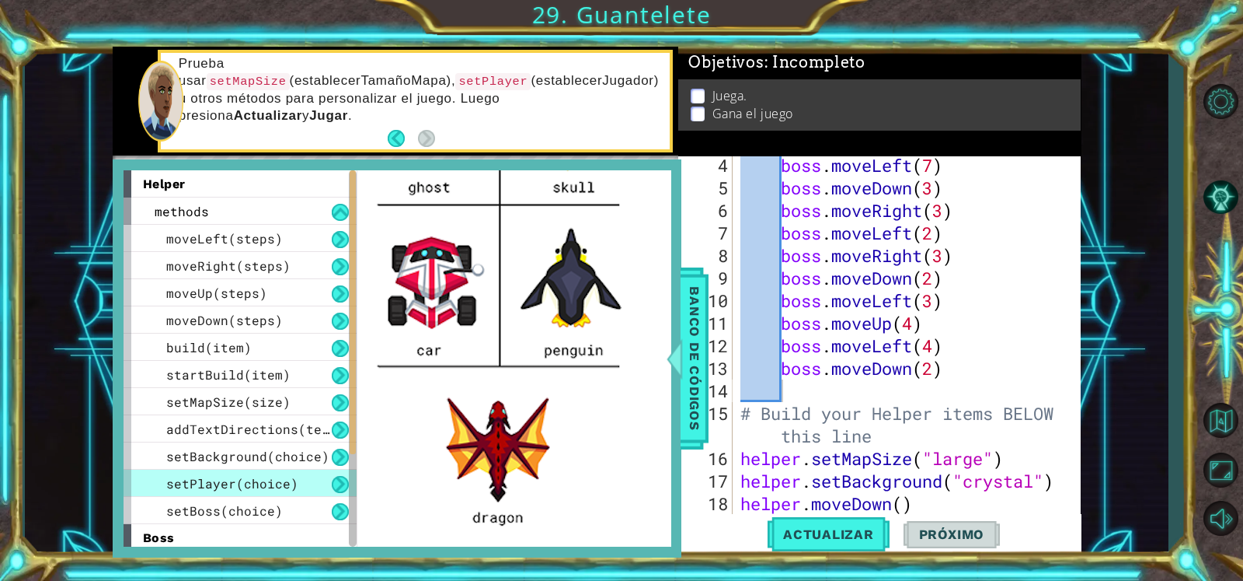
click at [982, 342] on div "boss . moveLeft ( 7 ) boss . moveDown ( 3 ) boss . moveRight ( 3 ) boss . moveL…" at bounding box center [904, 357] width 333 height 406
type textarea "boss.moveLeft(4)"
click at [699, 373] on span "Banco de códigos" at bounding box center [694, 358] width 25 height 161
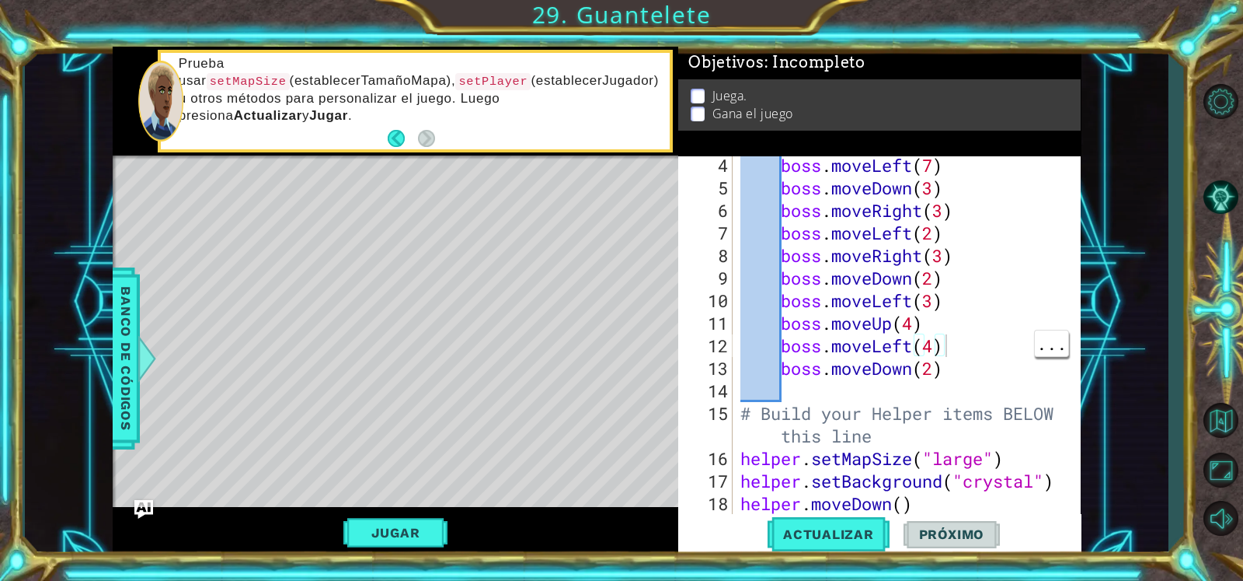
click at [903, 399] on div "boss . moveLeft ( 7 ) boss . moveDown ( 3 ) boss . moveRight ( 3 ) boss . moveL…" at bounding box center [904, 357] width 333 height 406
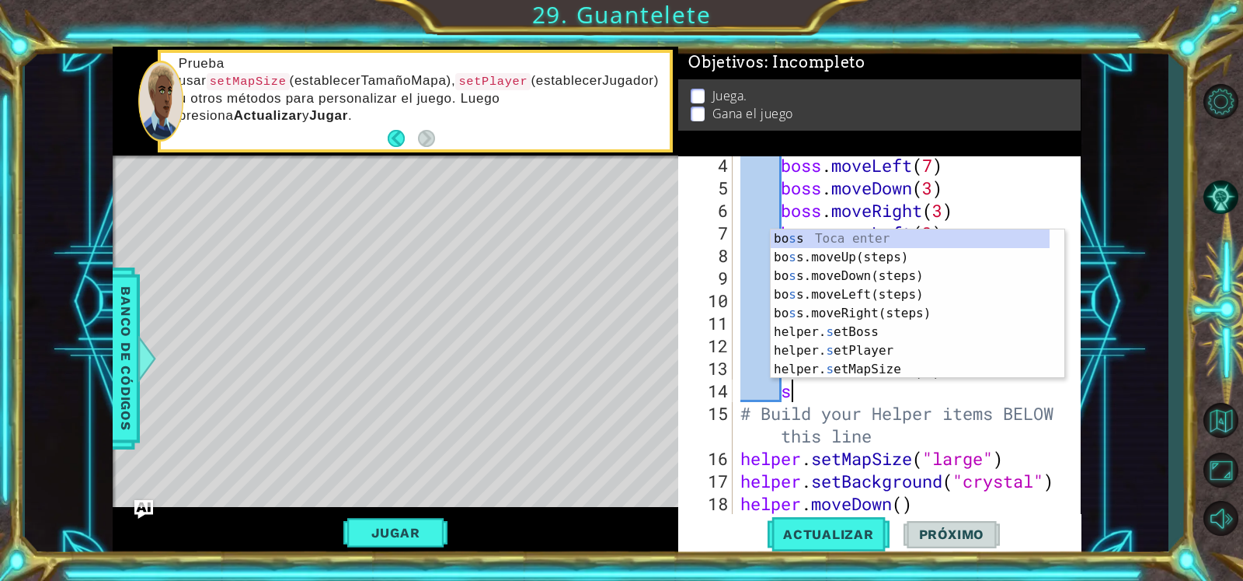
scroll to position [0, 2]
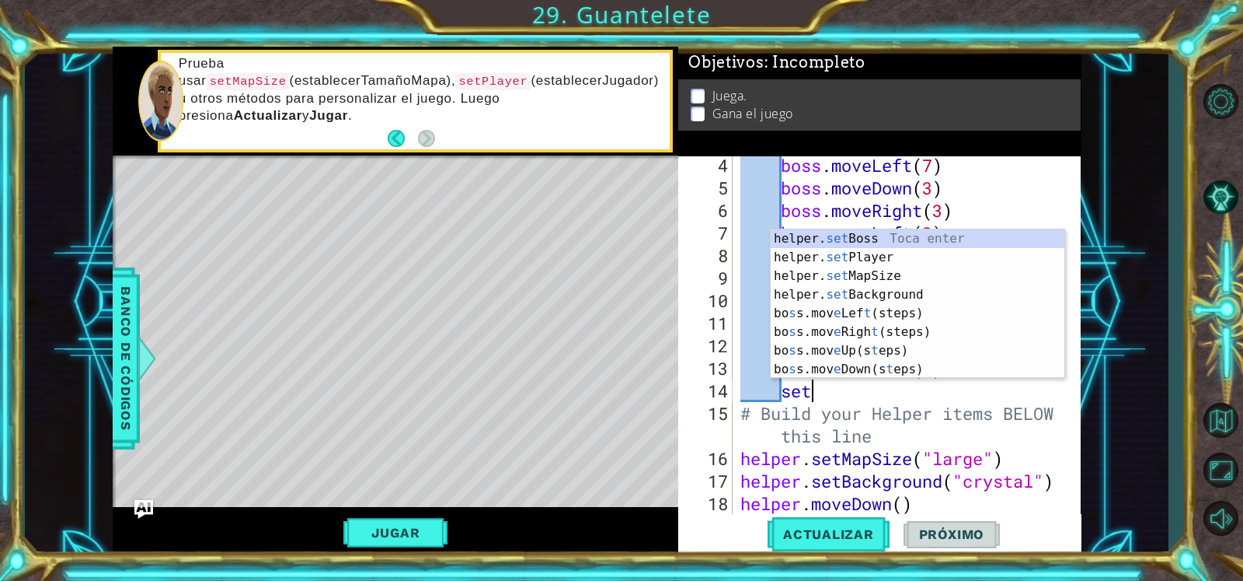
click at [877, 261] on div "helper. set Boss Toca enter helper. set Player Toca enter helper. set MapSize T…" at bounding box center [918, 322] width 294 height 187
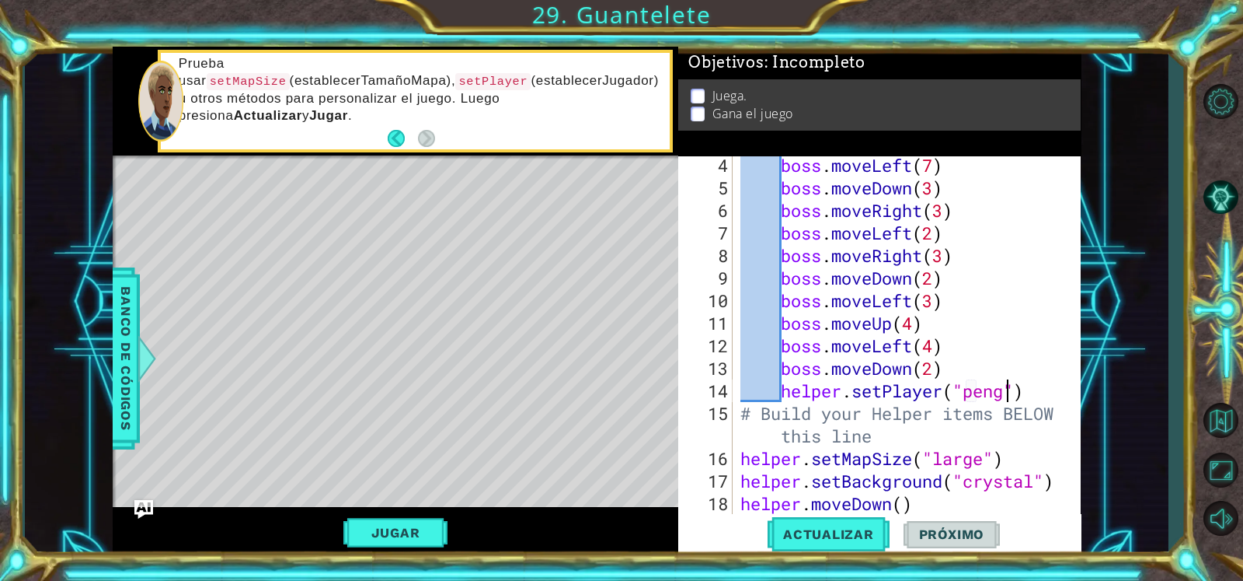
scroll to position [0, 12]
type textarea "helper.setPlayer("penguin")"
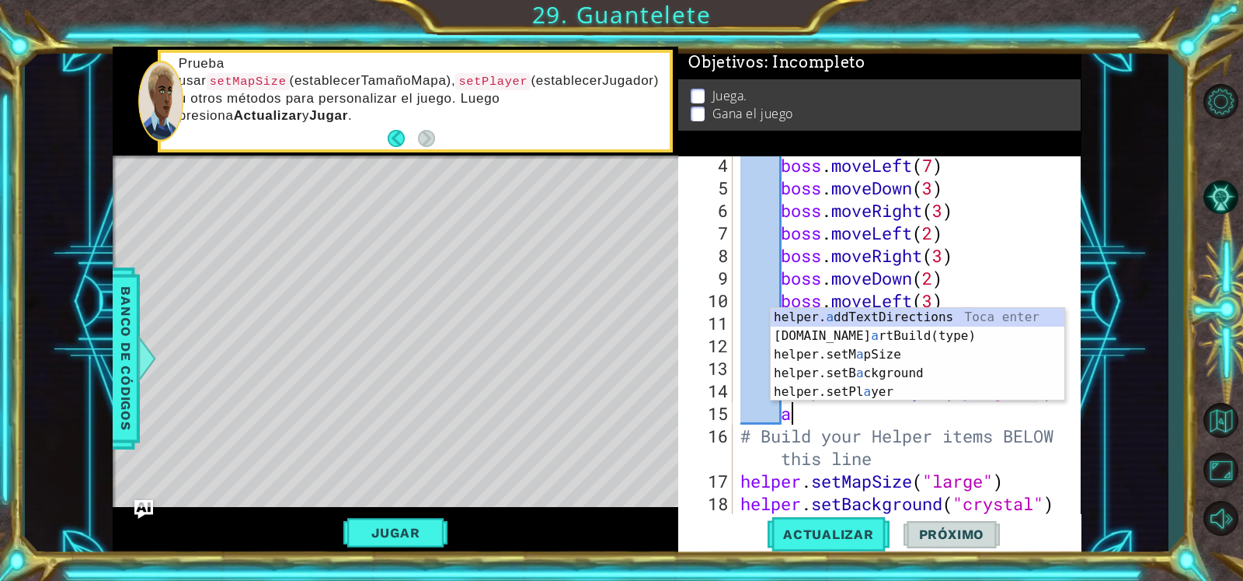
scroll to position [0, 2]
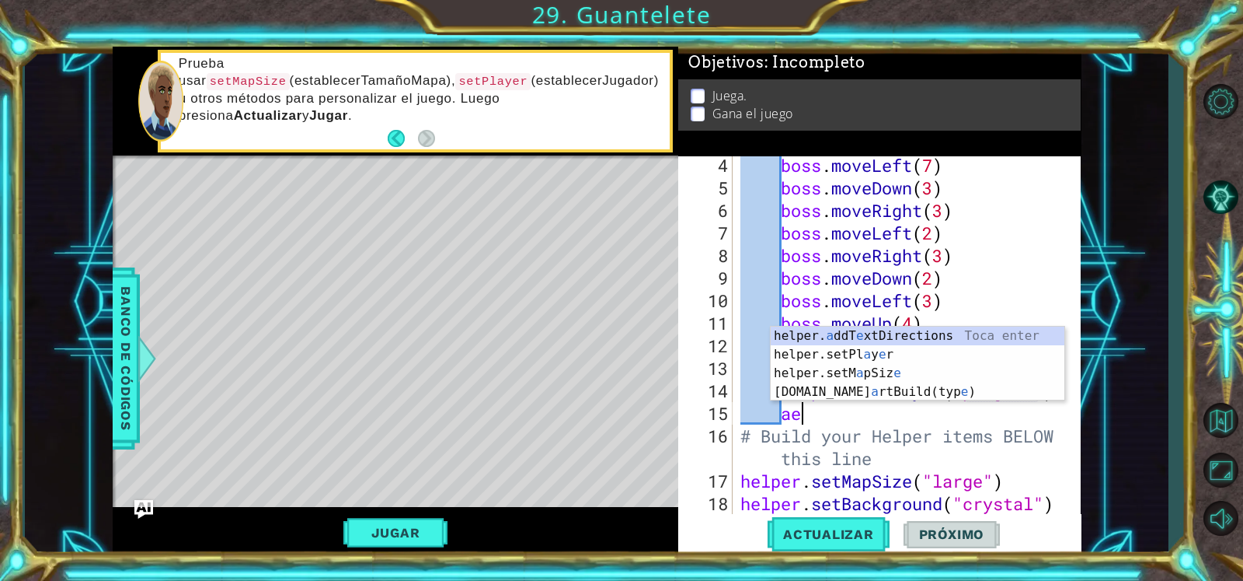
type textarea "a"
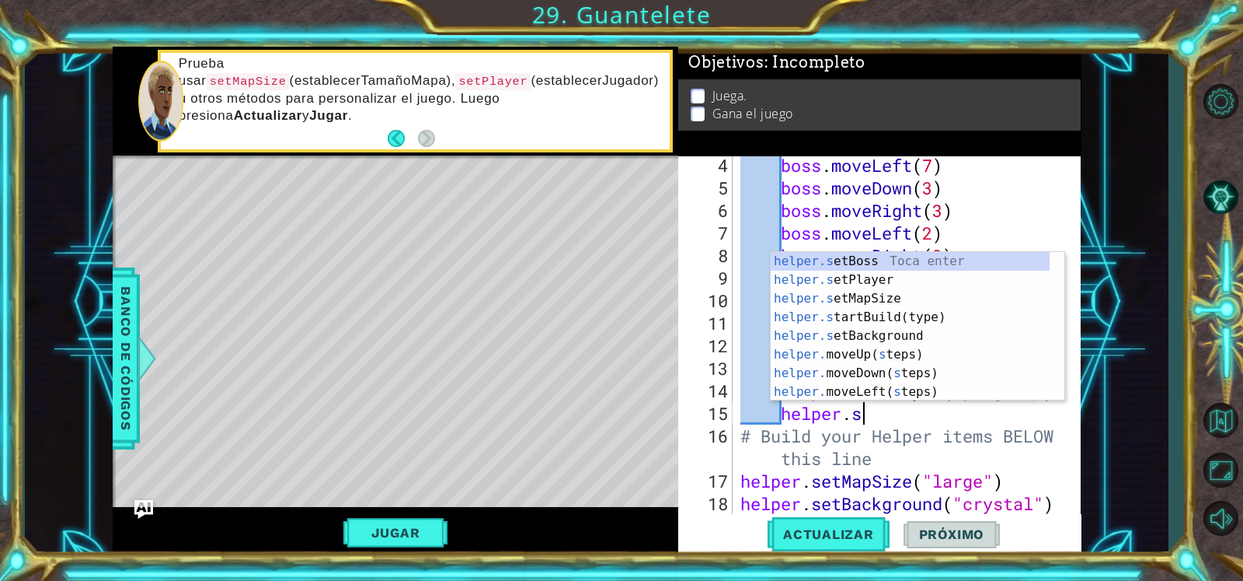
scroll to position [0, 5]
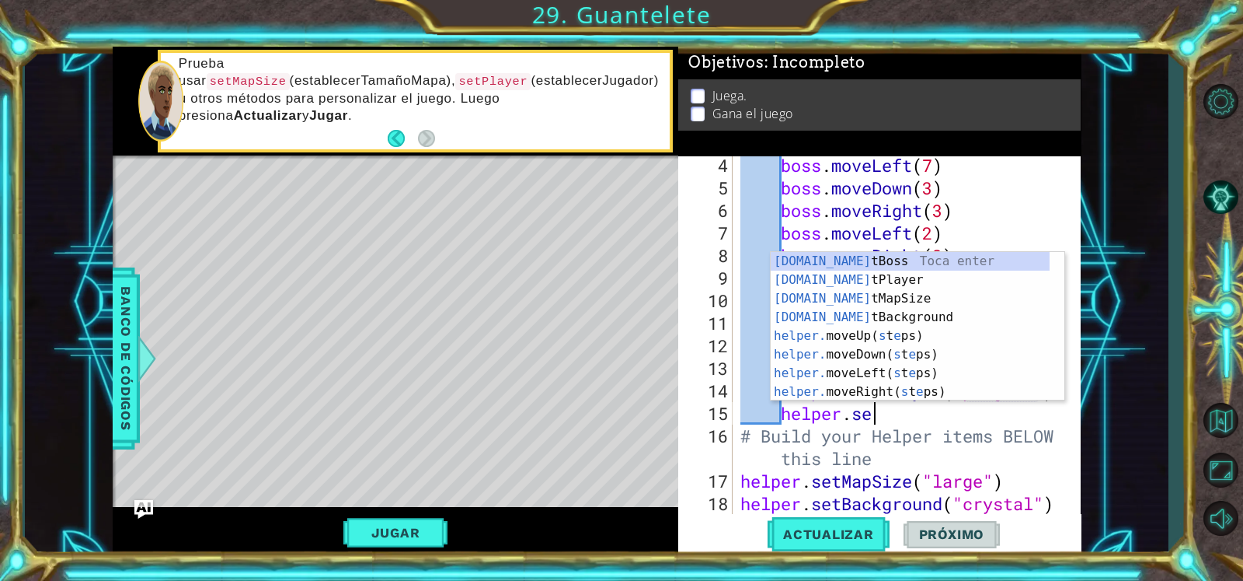
click at [933, 262] on div "[DOMAIN_NAME] tBoss Toca enter [DOMAIN_NAME] tPlayer Toca enter [DOMAIN_NAME] t…" at bounding box center [910, 345] width 279 height 187
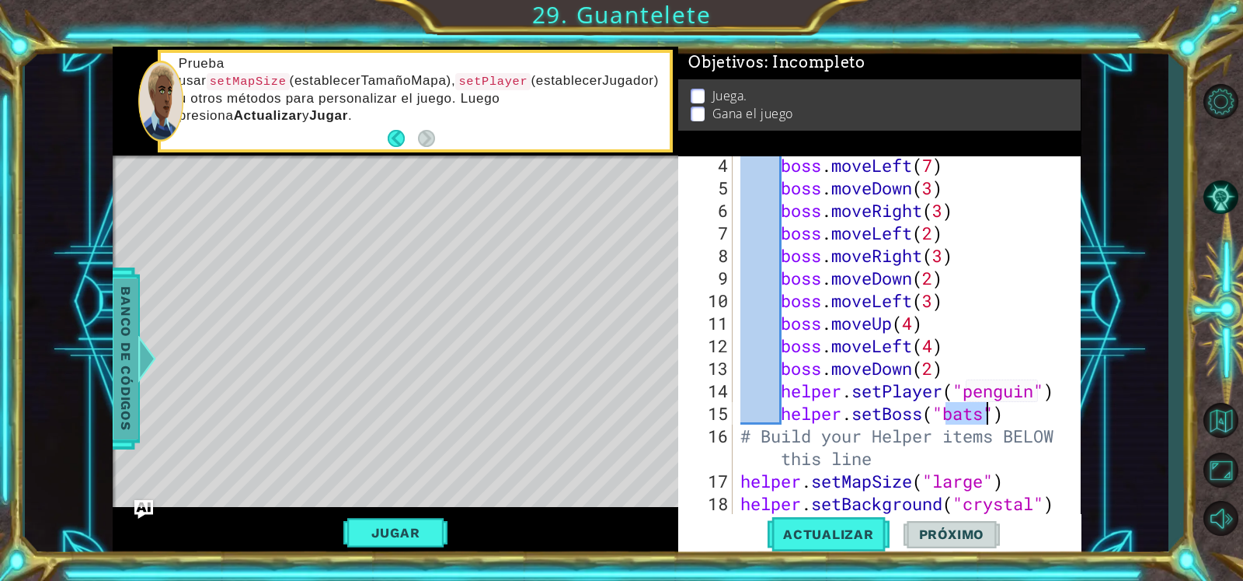
click at [132, 358] on span "Banco de códigos" at bounding box center [125, 358] width 25 height 161
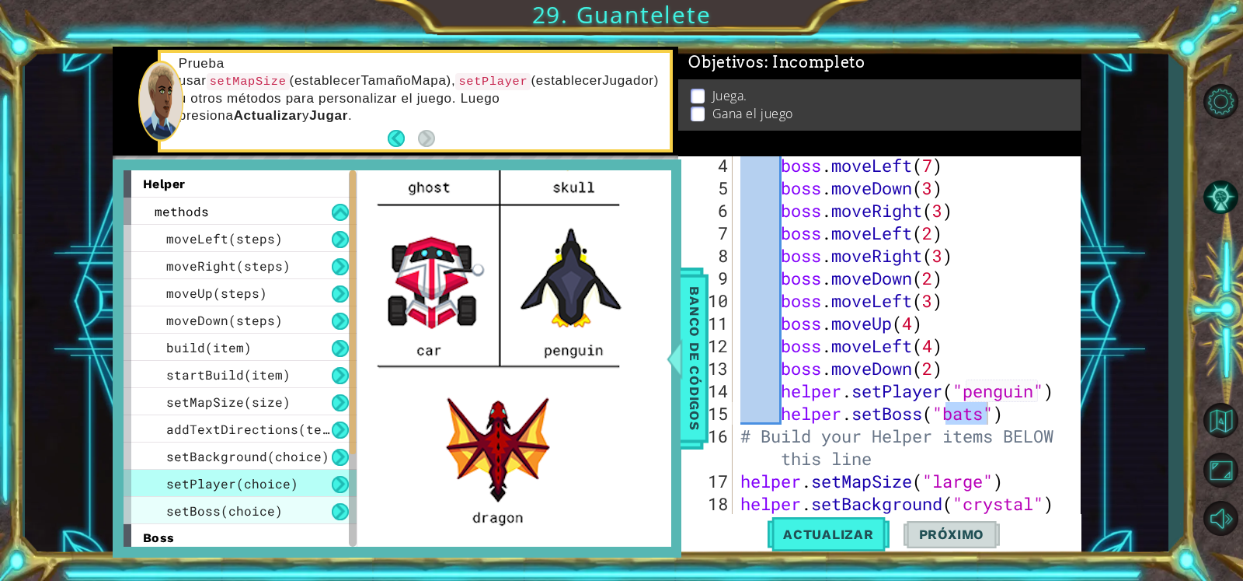
click at [205, 464] on span "setBoss(choice)" at bounding box center [224, 510] width 117 height 16
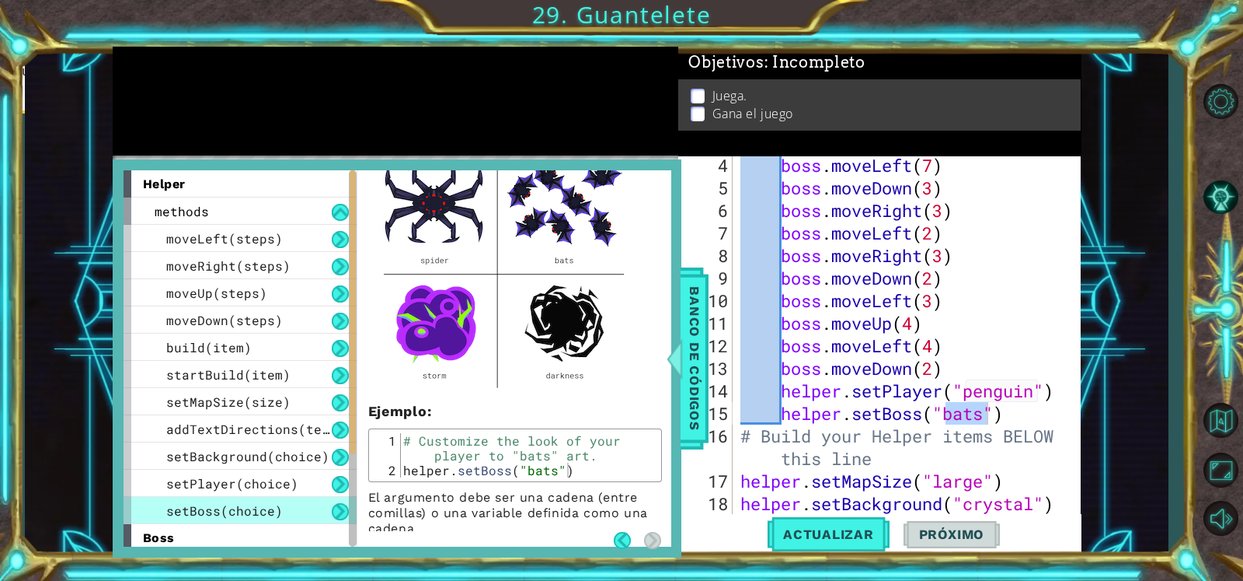
scroll to position [187, 0]
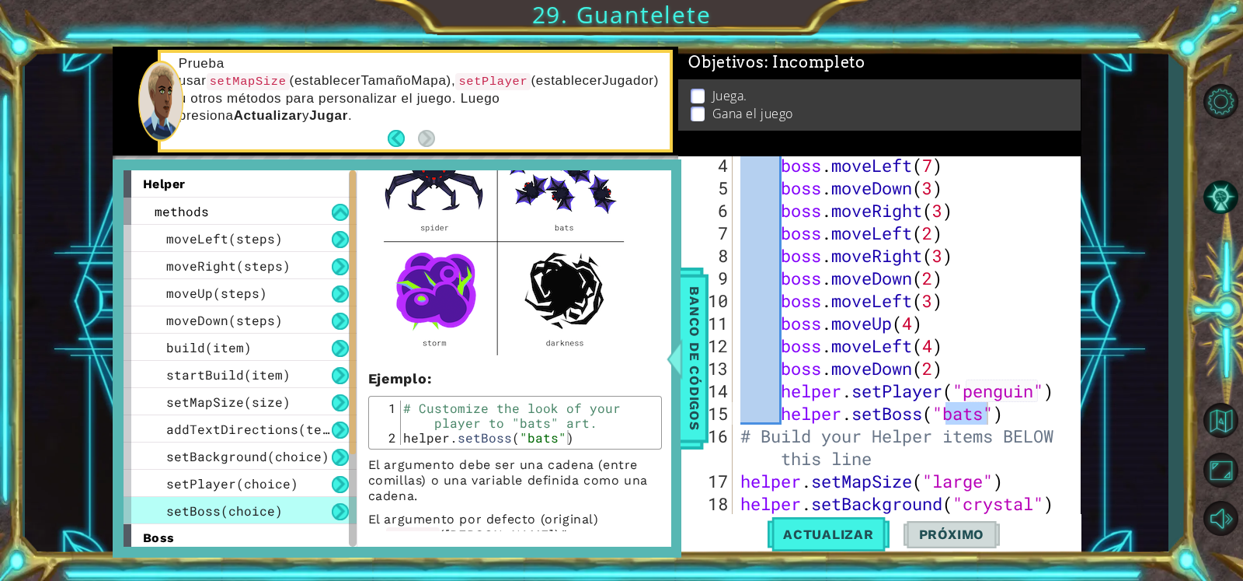
click at [979, 425] on div "boss . moveLeft ( 7 ) boss . moveDown ( 3 ) boss . moveRight ( 3 ) boss . moveL…" at bounding box center [904, 357] width 333 height 406
click at [979, 410] on div "boss . moveLeft ( 7 ) boss . moveDown ( 3 ) boss . moveRight ( 3 ) boss . moveL…" at bounding box center [904, 357] width 333 height 406
type textarea "helper.setBoss("darkness")"
click at [854, 464] on span "Actualizar" at bounding box center [829, 534] width 122 height 16
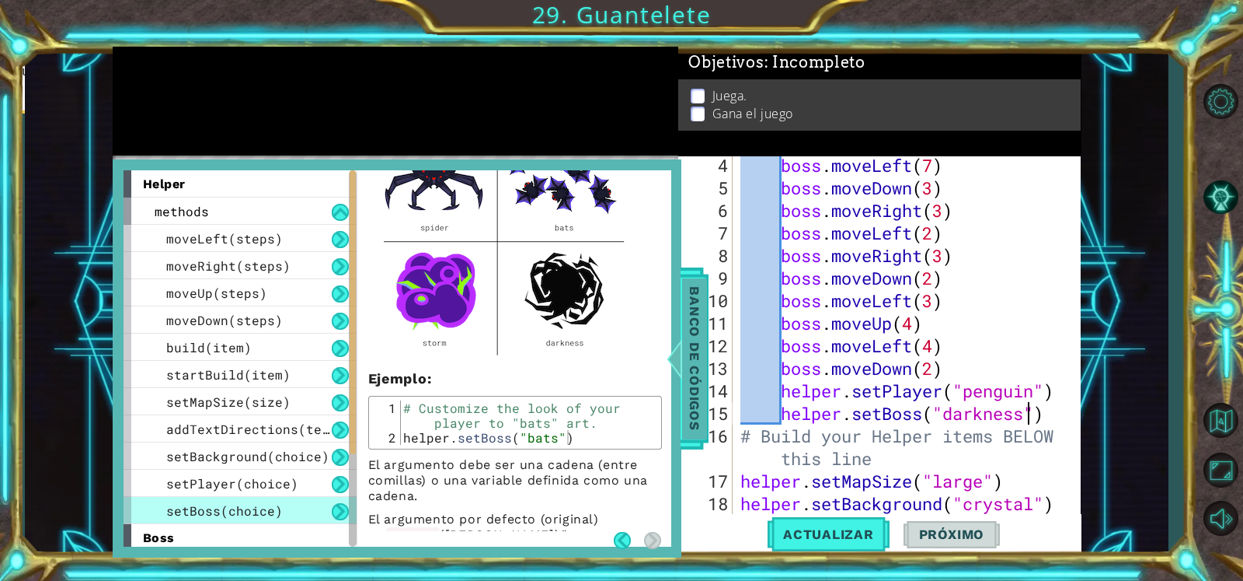
click at [688, 373] on span "Banco de códigos" at bounding box center [694, 358] width 25 height 161
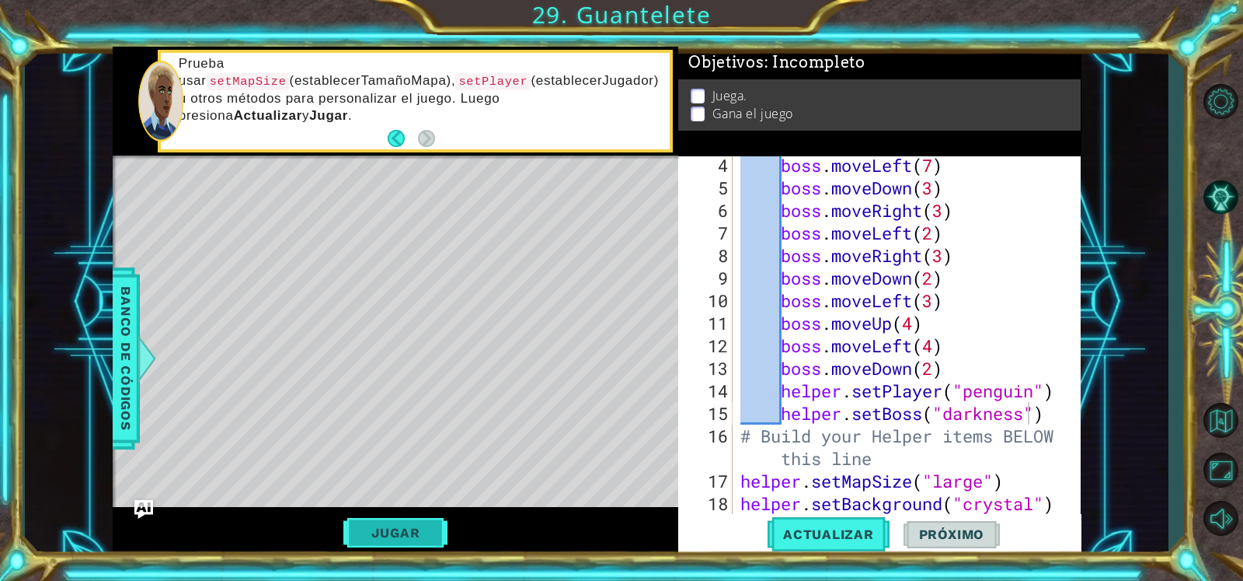
click at [389, 464] on button "Jugar" at bounding box center [396, 533] width 105 height 30
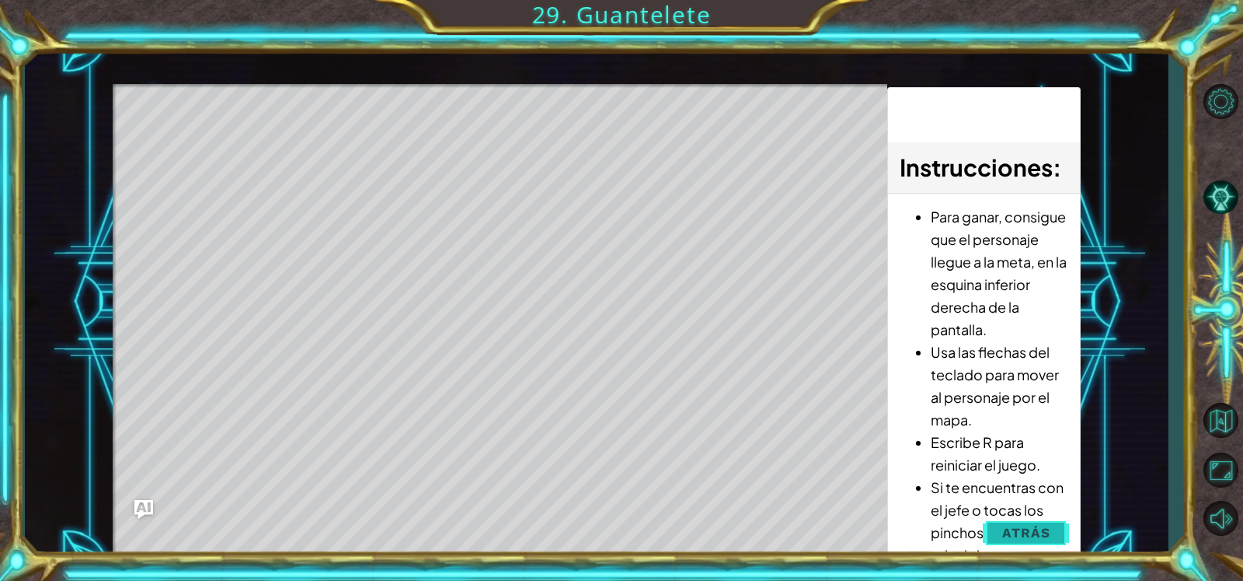
click at [982, 464] on span "Atrás" at bounding box center [1026, 533] width 47 height 16
